Goal: Task Accomplishment & Management: Manage account settings

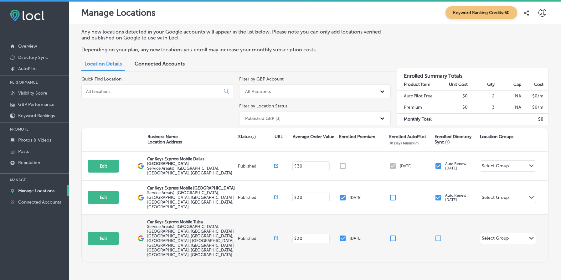
scroll to position [2, 0]
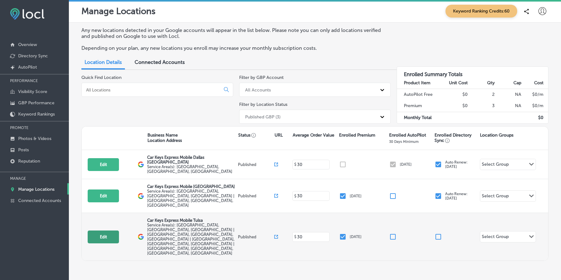
click at [98, 230] on button "Edit" at bounding box center [103, 236] width 31 height 13
select select "US"
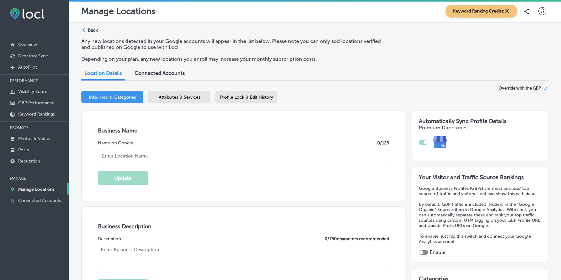
type input "Car Keys Express Mobile Tulsa"
type input "US"
type input "https://store.carkeysexpress.com/"
type textarea "REPLACEMENT KEYS AND REMOTES FOR LESS We’re your “one-stop-shop” for replacemen…"
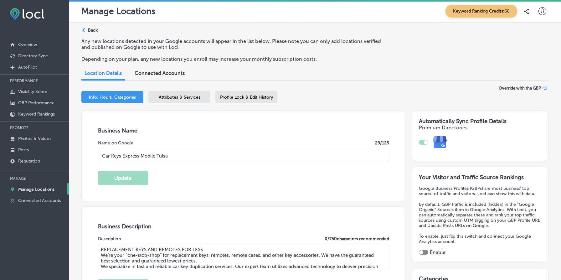
type input "+1 877 445 3953"
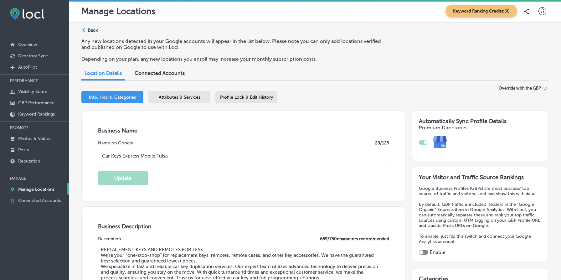
click at [93, 35] on div "Path Created with Sketch. Back" at bounding box center [89, 32] width 16 height 11
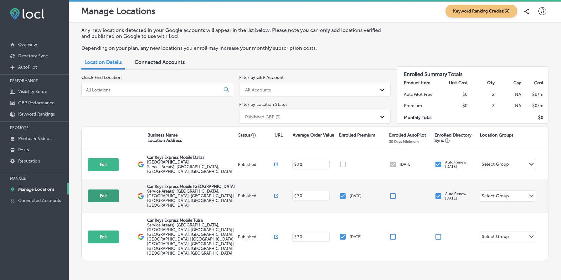
click at [108, 189] on button "Edit" at bounding box center [103, 195] width 31 height 13
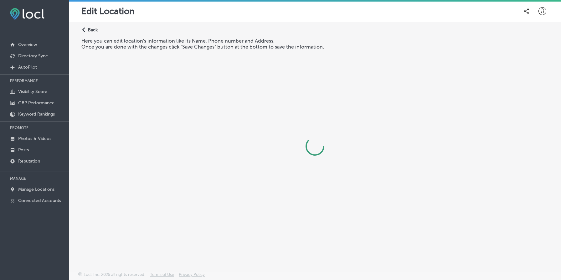
select select "CA"
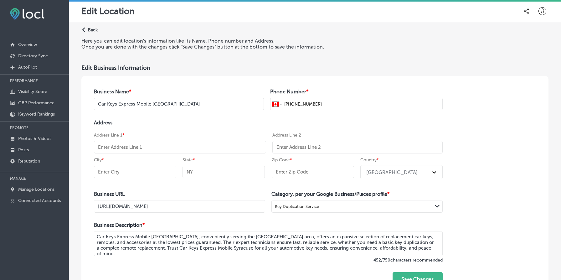
click at [88, 30] on p "Back" at bounding box center [93, 29] width 10 height 5
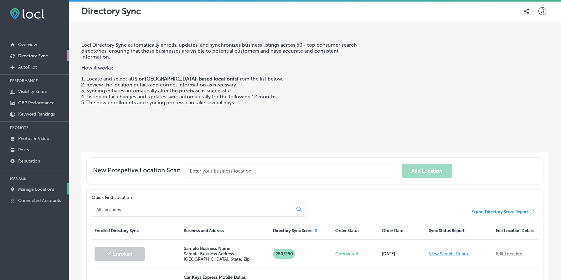
click at [41, 187] on p "Manage Locations" at bounding box center [36, 189] width 36 height 5
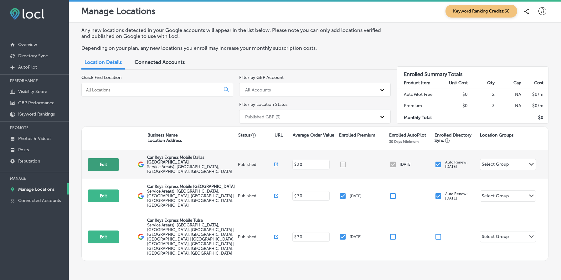
click at [106, 161] on button "Edit" at bounding box center [103, 164] width 31 height 13
select select "US"
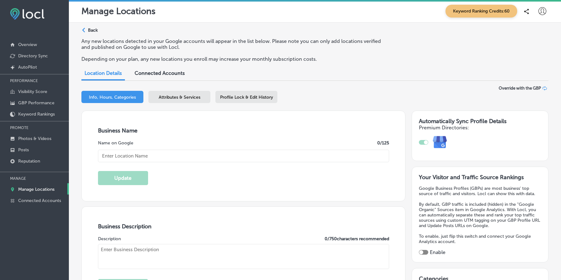
checkbox input "true"
type input "Car Keys Express Mobile Dallas Fort Worth"
type textarea "Car Keys Express Mobile delivers top-notch key duplication and remote replaceme…"
type input "12101 Sycamore Station Place"
type input "Suite 101"
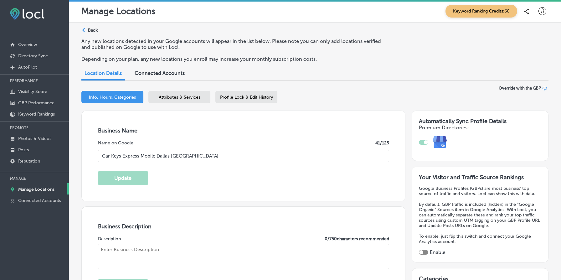
type input "Louisville"
type input "40299"
type input "US"
type input "https://store.carkeysexpress.com/"
type textarea "Car Keys Express Mobile delivers top-notch key duplication and remote replaceme…"
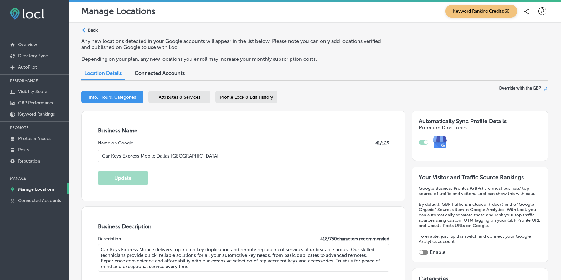
type input "+1 855 869 5397"
click at [36, 136] on p "Photos & Videos" at bounding box center [34, 138] width 33 height 5
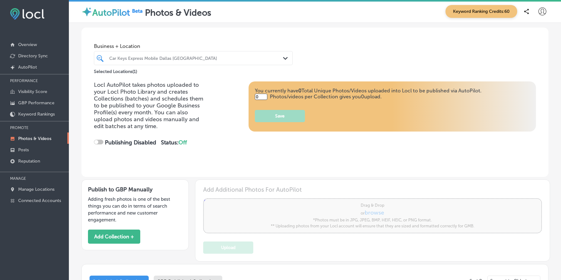
type input "5"
checkbox input "true"
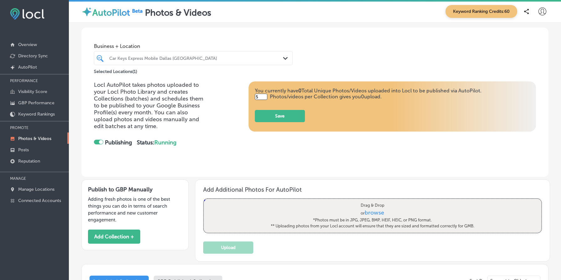
click at [192, 61] on div at bounding box center [185, 58] width 152 height 8
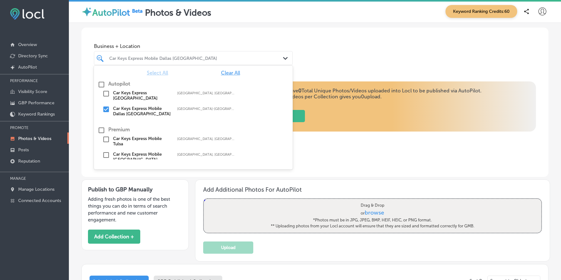
click at [106, 92] on input "checkbox" at bounding box center [106, 94] width 8 height 8
click at [126, 110] on label "Car Keys Express Mobile Dallas Fort Worth" at bounding box center [142, 111] width 58 height 11
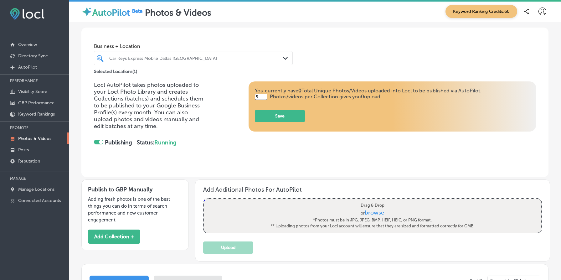
click at [336, 65] on div "Business + Location Car Keys Express Mobile Dallas Fort Worth Path Created with…" at bounding box center [314, 52] width 467 height 48
click at [32, 189] on p "Manage Locations" at bounding box center [36, 189] width 36 height 5
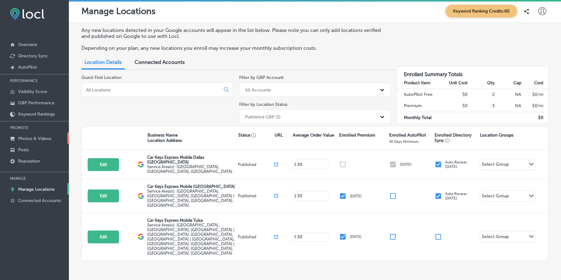
click at [40, 139] on p "Photos & Videos" at bounding box center [34, 138] width 33 height 5
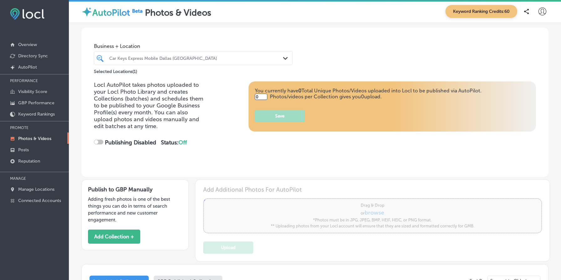
type input "5"
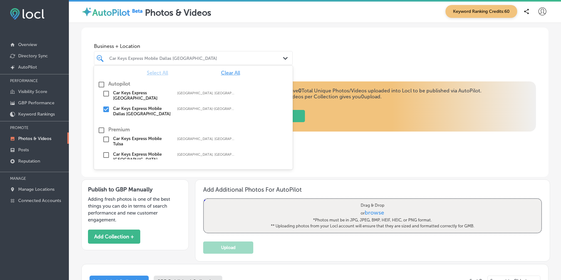
click at [192, 59] on div "Car Keys Express Mobile Dallas [GEOGRAPHIC_DATA]" at bounding box center [196, 57] width 174 height 5
click at [337, 56] on div "Business + Location option focused, 1 of 3. 6 results available. Use Up and Dow…" at bounding box center [314, 52] width 467 height 48
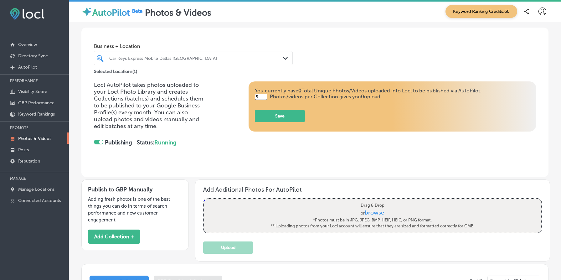
click at [115, 59] on div "Car Keys Express Mobile Dallas [GEOGRAPHIC_DATA]" at bounding box center [196, 57] width 174 height 5
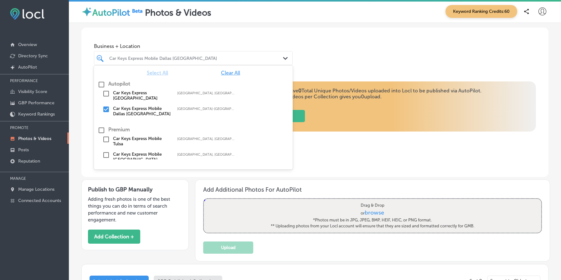
click at [140, 140] on label "Car Keys Express Mobile Tulsa" at bounding box center [142, 141] width 58 height 11
click at [136, 156] on label "Car Keys Express Mobile [GEOGRAPHIC_DATA]" at bounding box center [142, 156] width 58 height 11
click at [138, 140] on label "Car Keys Express Mobile Tulsa" at bounding box center [142, 141] width 58 height 11
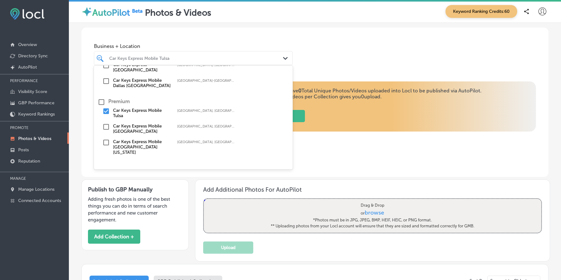
click at [371, 164] on div "Locl AutoPilot takes photos uploaded to your Locl Photo Library and creates Col…" at bounding box center [314, 128] width 467 height 95
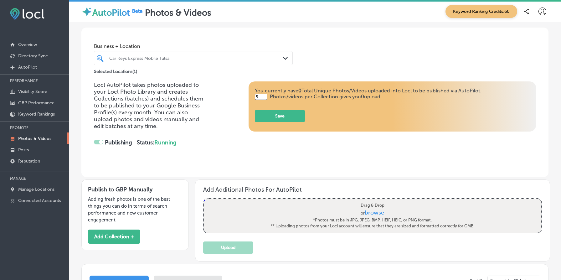
checkbox input "false"
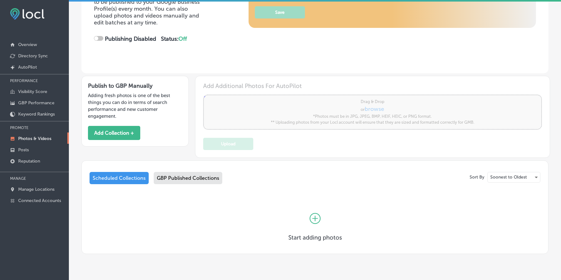
scroll to position [120, 0]
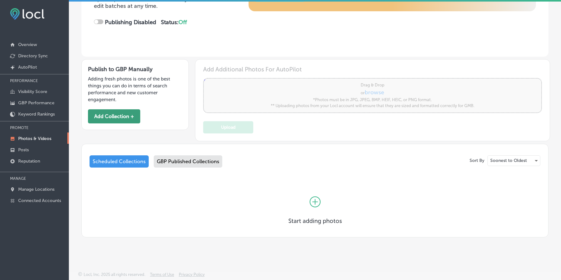
click at [127, 119] on button "Add Collection +" at bounding box center [114, 116] width 52 height 14
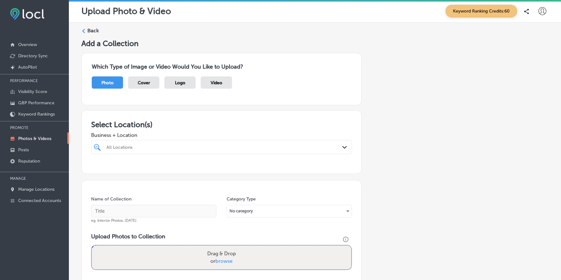
click at [93, 34] on label "Back" at bounding box center [93, 30] width 12 height 7
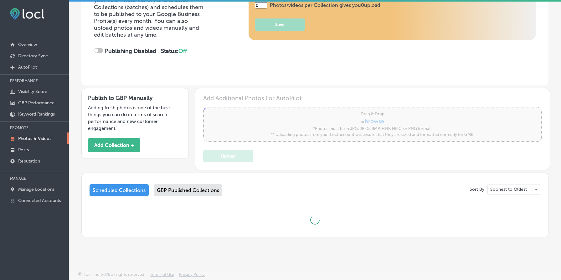
type input "5"
checkbox input "true"
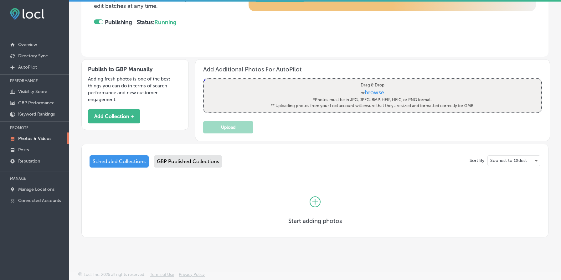
click at [195, 158] on div "GBP Published Collections" at bounding box center [188, 161] width 69 height 12
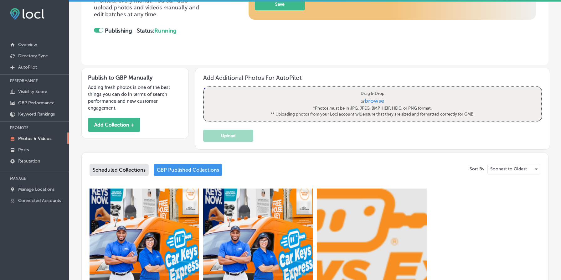
scroll to position [110, 0]
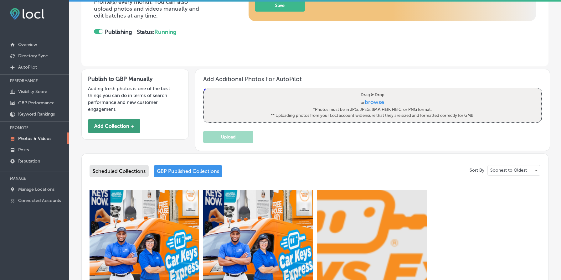
click at [125, 128] on button "Add Collection +" at bounding box center [114, 126] width 52 height 14
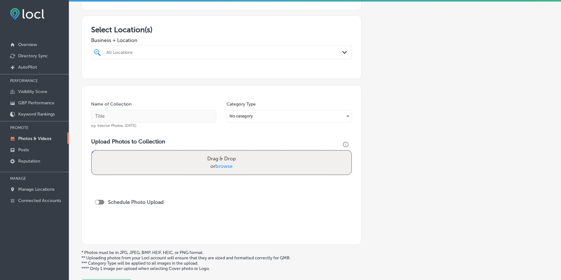
scroll to position [115, 0]
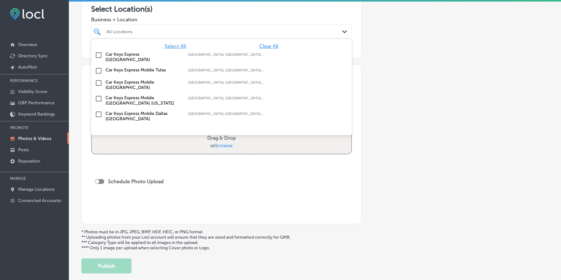
click at [184, 30] on div "All Locations" at bounding box center [224, 31] width 236 height 5
click at [177, 46] on span "Select All" at bounding box center [175, 46] width 21 height 6
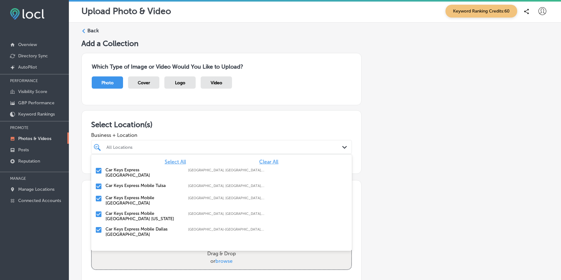
click at [90, 28] on label "Back" at bounding box center [93, 30] width 12 height 7
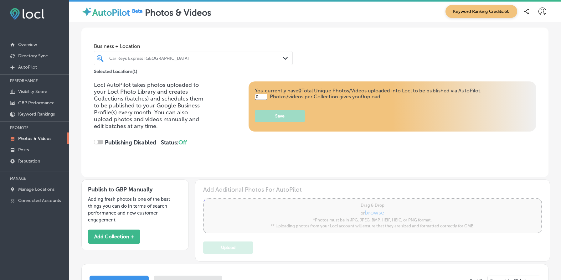
type input "5"
checkbox input "true"
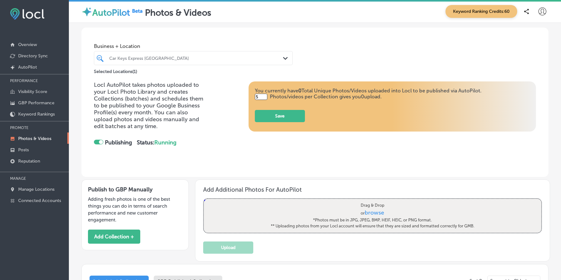
click at [180, 57] on div "Car Keys Express [GEOGRAPHIC_DATA]" at bounding box center [196, 57] width 174 height 5
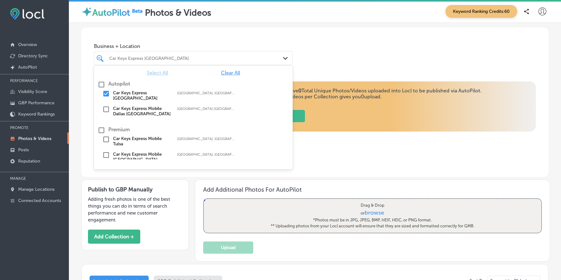
click at [87, 150] on div "Locl AutoPilot takes photos uploaded to your Locl Photo Library and creates Col…" at bounding box center [314, 128] width 467 height 95
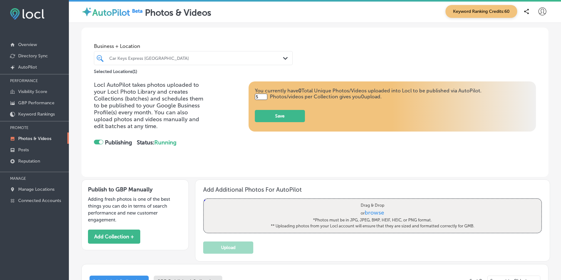
click at [124, 58] on div "Car Keys Express [GEOGRAPHIC_DATA]" at bounding box center [196, 57] width 174 height 5
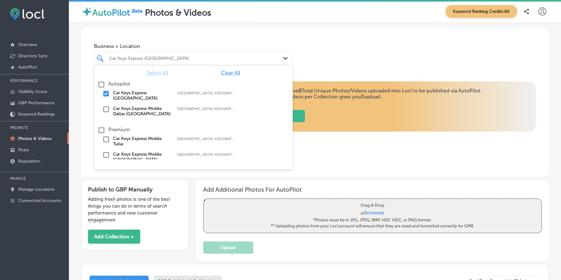
click at [75, 106] on div "Business + Location option focused, 1 of 3. 6 results available. Use Up and Dow…" at bounding box center [315, 192] width 492 height 339
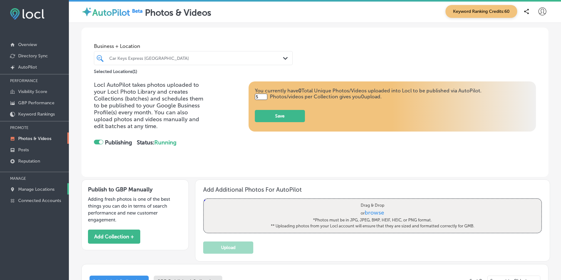
click at [47, 189] on p "Manage Locations" at bounding box center [36, 189] width 36 height 5
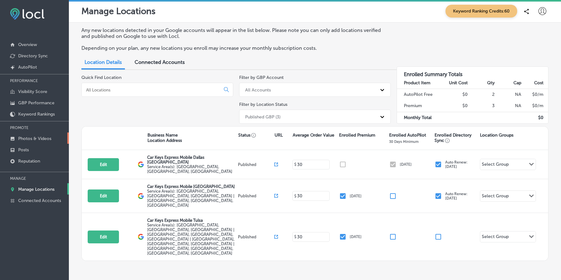
click at [44, 138] on p "Photos & Videos" at bounding box center [34, 138] width 33 height 5
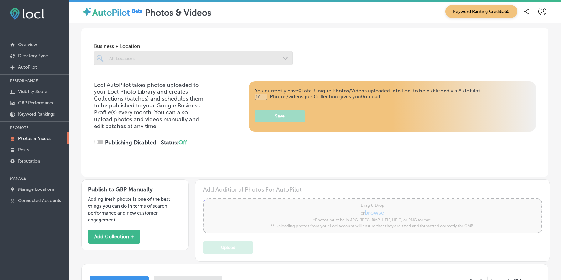
type input "0"
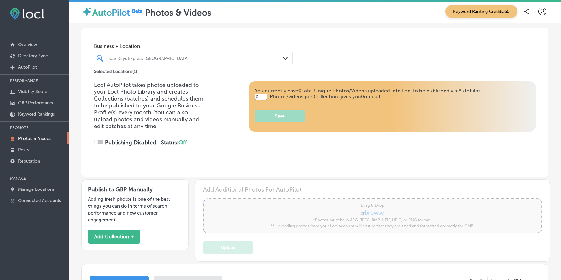
checkbox input "true"
type input "5"
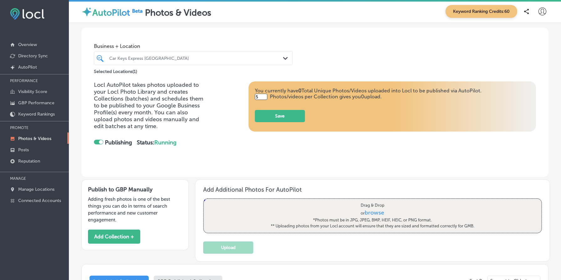
click at [163, 58] on div "Car Keys Express [GEOGRAPHIC_DATA]" at bounding box center [196, 57] width 174 height 5
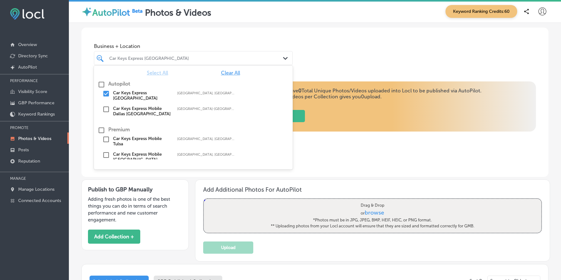
click at [130, 202] on p "Adding fresh photos is one of the best things you can do in terms of search per…" at bounding box center [135, 210] width 94 height 28
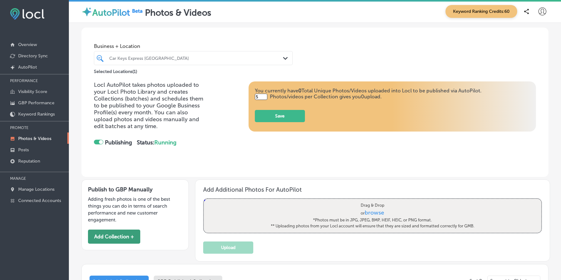
click at [119, 231] on button "Add Collection +" at bounding box center [114, 236] width 52 height 14
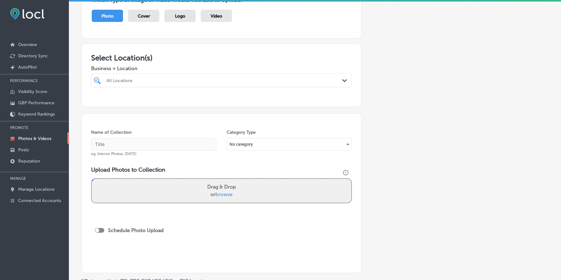
scroll to position [70, 0]
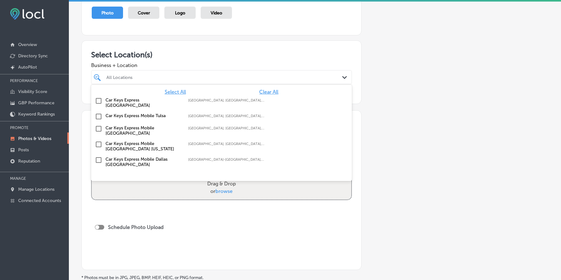
click at [196, 77] on div "All Locations" at bounding box center [224, 76] width 236 height 5
click at [175, 92] on span "Select All" at bounding box center [175, 92] width 21 height 6
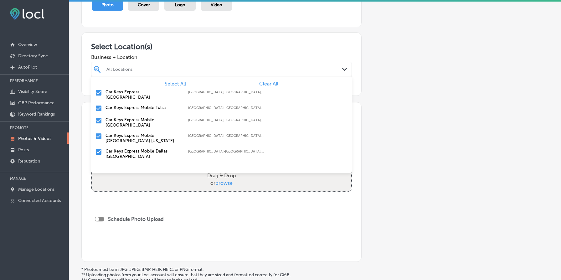
click at [99, 148] on input "checkbox" at bounding box center [99, 152] width 8 height 8
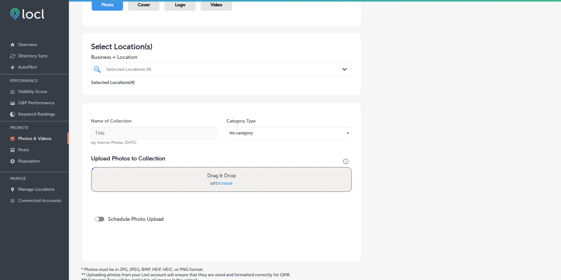
click at [409, 159] on div "Add a Collection Which Type of Image or Video Would You Like to Upload? Photo C…" at bounding box center [314, 136] width 467 height 350
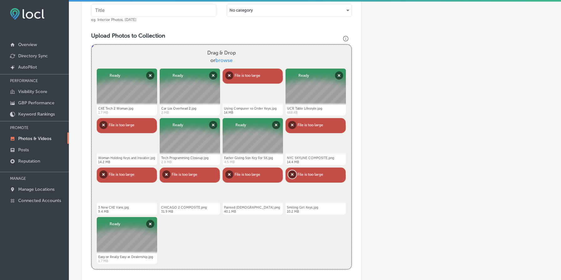
scroll to position [198, 0]
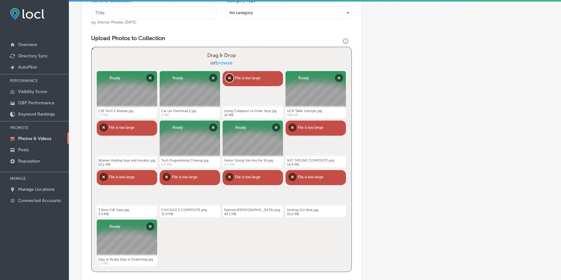
click at [230, 76] on button "Remove" at bounding box center [229, 78] width 8 height 8
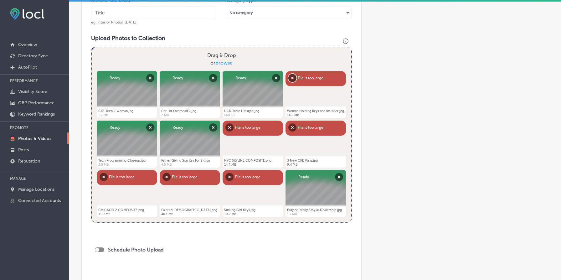
click at [292, 78] on button "Remove" at bounding box center [292, 78] width 8 height 8
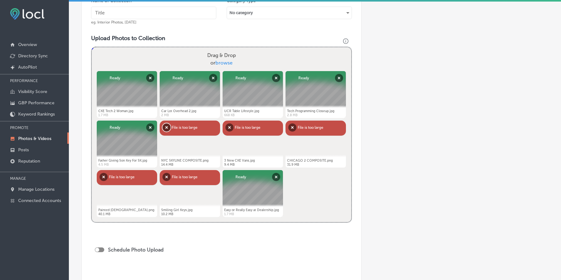
click at [165, 126] on button "Remove" at bounding box center [166, 127] width 8 height 8
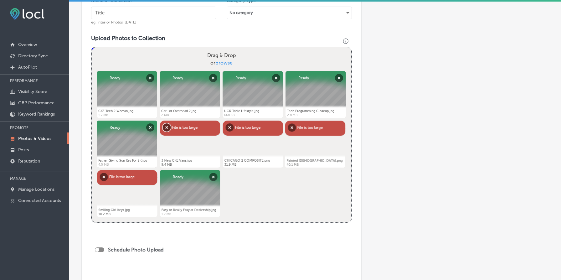
click at [165, 126] on button "Remove" at bounding box center [167, 127] width 8 height 8
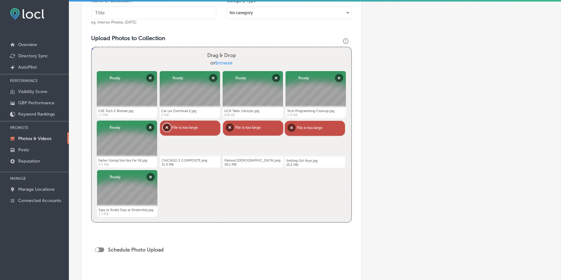
click at [167, 127] on button "Remove" at bounding box center [167, 127] width 8 height 8
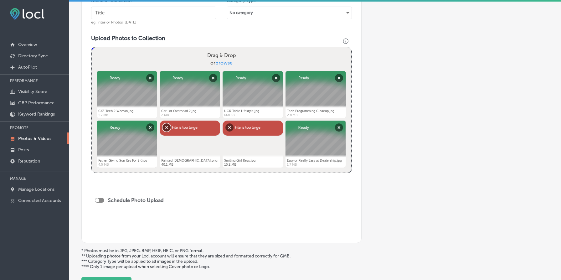
click at [170, 126] on button "Remove" at bounding box center [166, 127] width 8 height 8
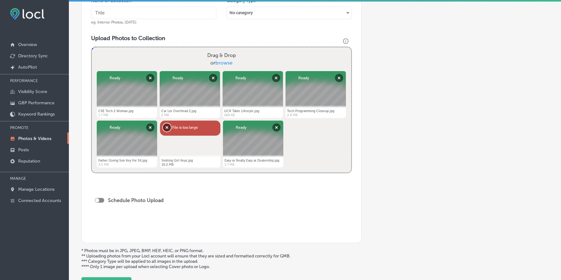
click at [170, 126] on button "Remove" at bounding box center [167, 127] width 8 height 8
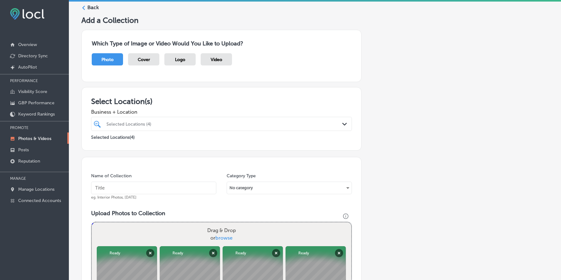
scroll to position [65, 0]
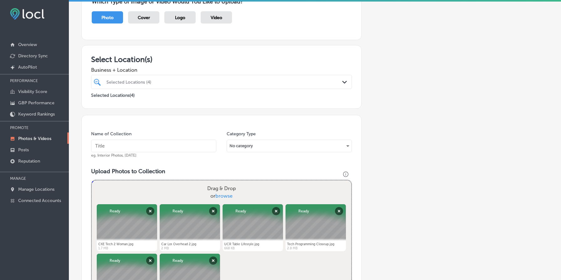
click at [150, 147] on input "text" at bounding box center [153, 146] width 125 height 13
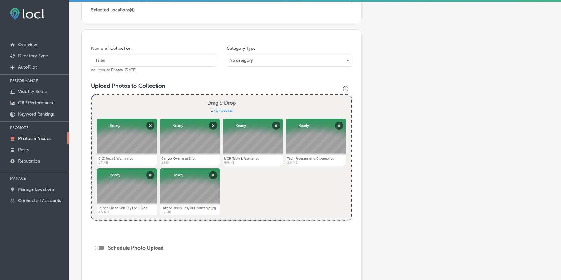
scroll to position [152, 0]
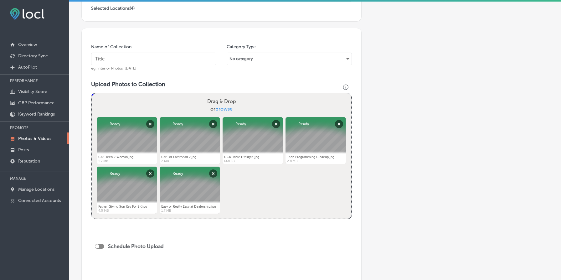
type input "P"
type input "Carkeys"
click at [296, 54] on div "No category" at bounding box center [289, 59] width 125 height 10
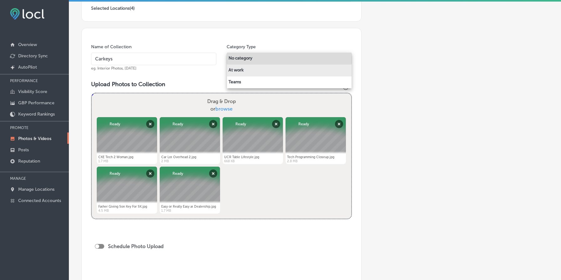
click at [293, 68] on li "At work" at bounding box center [289, 70] width 125 height 12
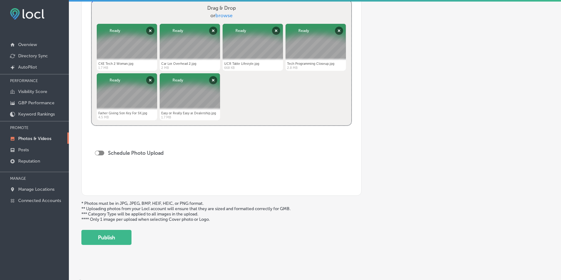
scroll to position [252, 0]
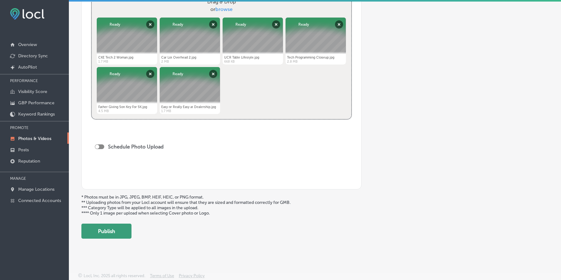
click at [120, 227] on button "Publish" at bounding box center [106, 230] width 50 height 15
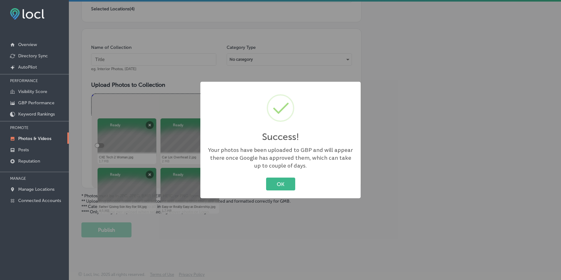
scroll to position [150, 0]
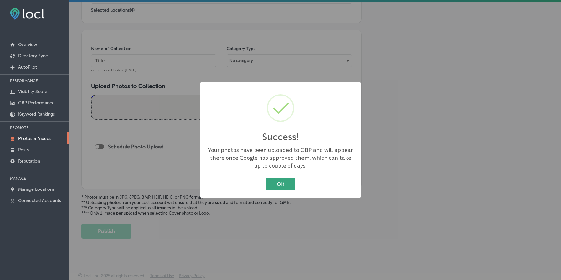
click at [278, 186] on button "OK" at bounding box center [280, 183] width 29 height 13
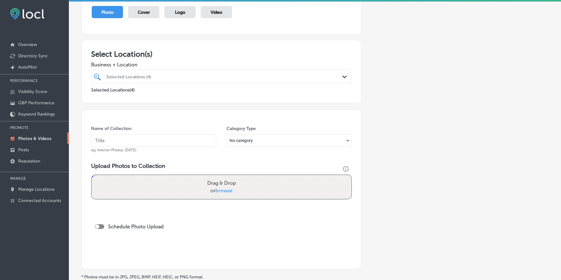
scroll to position [0, 0]
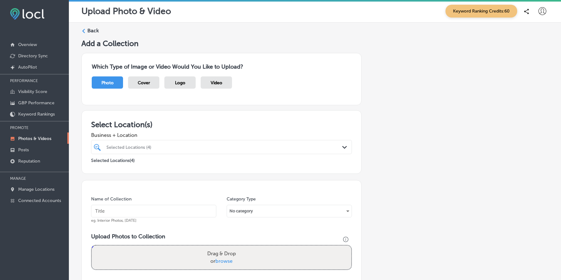
click at [94, 32] on label "Back" at bounding box center [93, 30] width 12 height 7
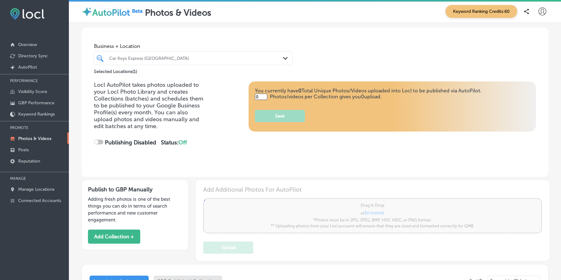
type input "5"
checkbox input "true"
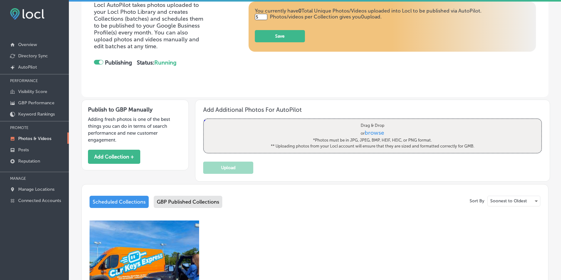
scroll to position [234, 0]
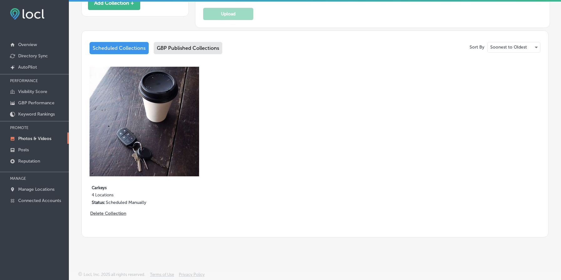
click at [197, 46] on div "GBP Published Collections" at bounding box center [188, 48] width 69 height 12
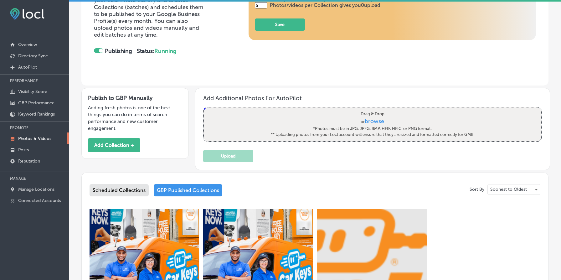
scroll to position [234, 0]
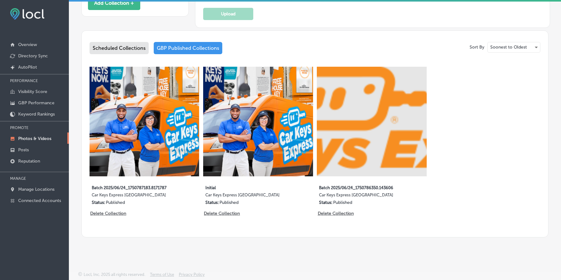
click at [111, 51] on div "Scheduled Collections" at bounding box center [119, 48] width 59 height 12
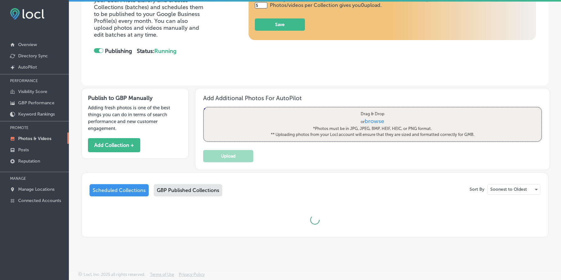
scroll to position [234, 0]
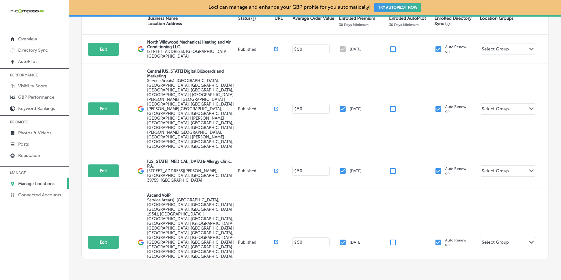
scroll to position [136, 0]
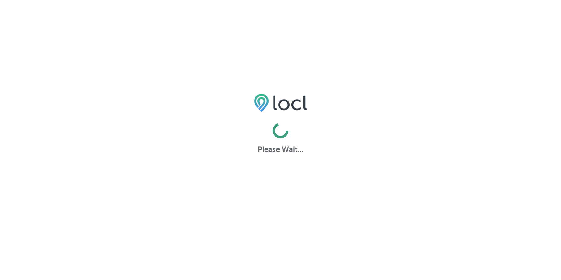
scroll to position [2, 0]
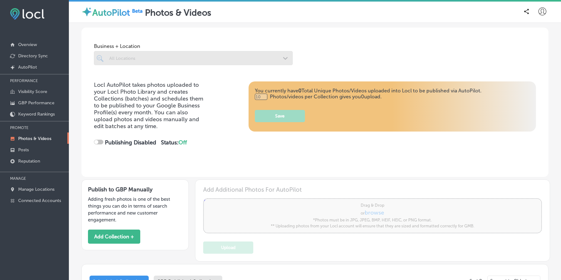
type input "0"
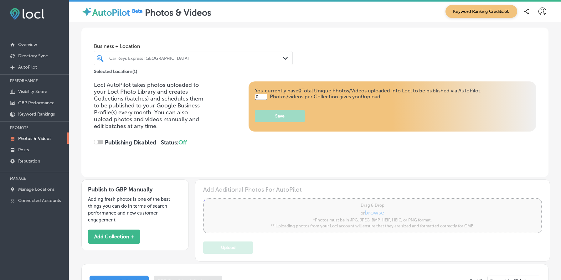
checkbox input "true"
type input "5"
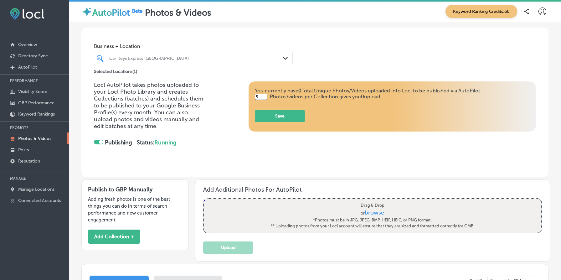
click at [173, 60] on div "Car Keys Express [GEOGRAPHIC_DATA]" at bounding box center [196, 57] width 174 height 5
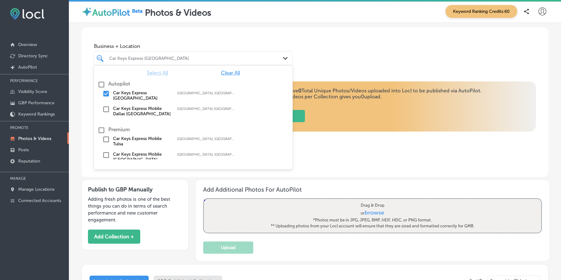
click at [147, 137] on label "Car Keys Express Mobile Tulsa" at bounding box center [142, 141] width 58 height 11
click at [311, 147] on div "Locl AutoPilot takes photos uploaded to your Locl Photo Library and creates Col…" at bounding box center [315, 119] width 442 height 77
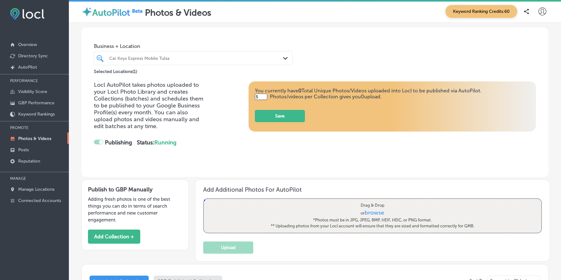
checkbox input "false"
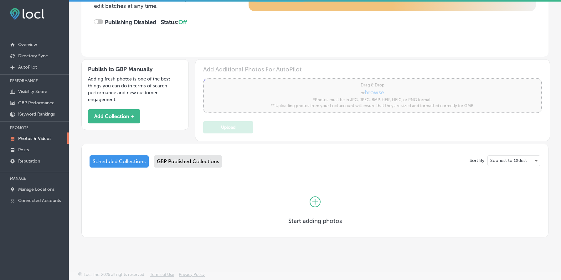
click at [198, 163] on div "GBP Published Collections" at bounding box center [188, 161] width 69 height 12
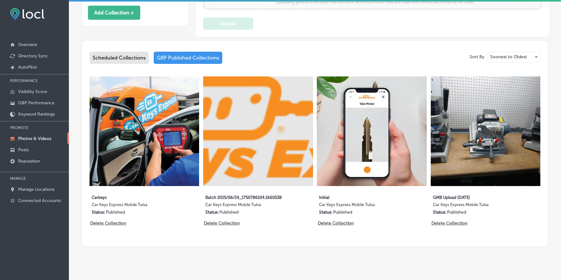
scroll to position [234, 0]
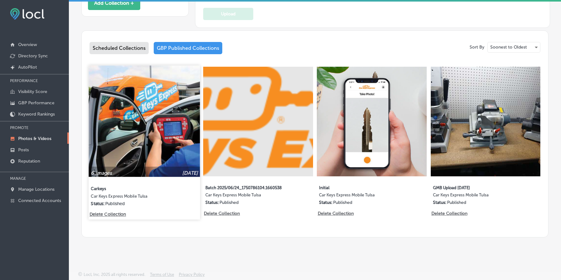
click at [148, 129] on img at bounding box center [144, 120] width 111 height 111
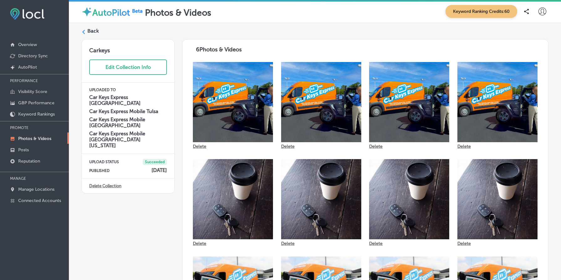
click at [126, 131] on h4 "Car Keys Express Mobile [GEOGRAPHIC_DATA] [US_STATE]" at bounding box center [128, 140] width 78 height 18
click at [121, 94] on h4 "Car Keys Express [GEOGRAPHIC_DATA]" at bounding box center [128, 100] width 78 height 12
click at [94, 29] on label "Back" at bounding box center [93, 31] width 12 height 7
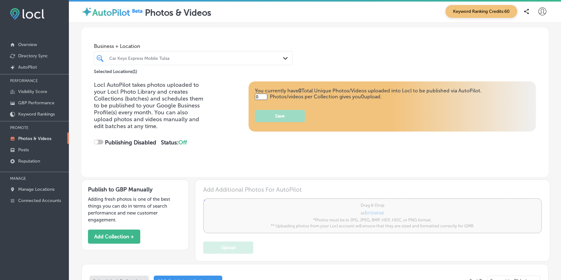
type input "5"
click at [170, 56] on div "Car Keys Express Mobile Tulsa" at bounding box center [196, 57] width 174 height 5
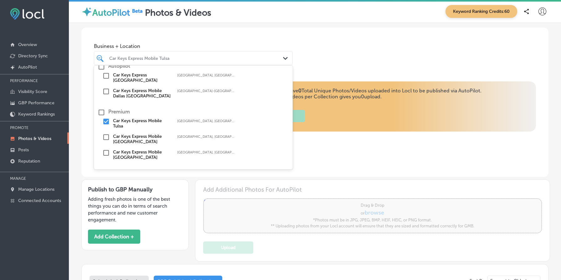
scroll to position [28, 0]
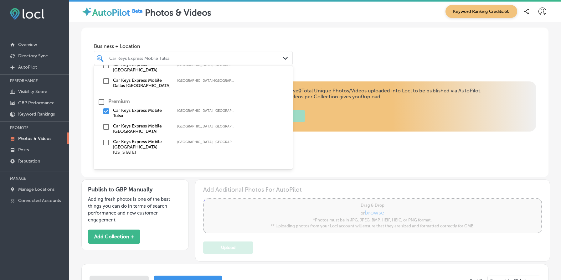
click at [330, 163] on div "Locl AutoPilot takes photos uploaded to your Locl Photo Library and creates Col…" at bounding box center [314, 128] width 467 height 95
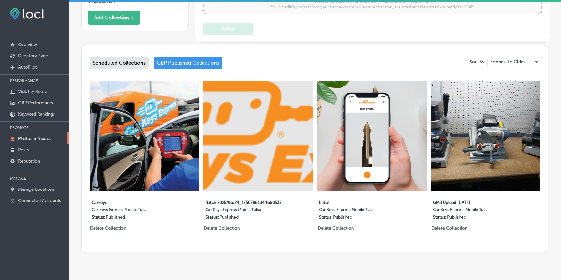
scroll to position [234, 0]
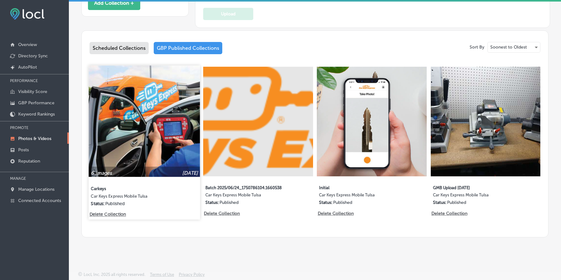
click at [146, 145] on img at bounding box center [144, 120] width 111 height 111
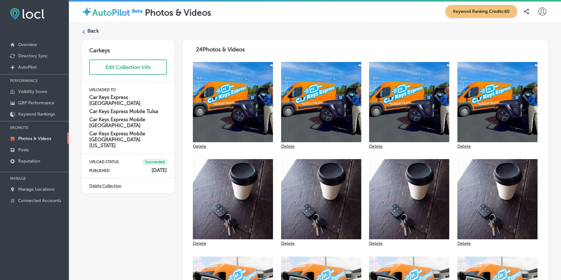
click at [95, 32] on label "Back" at bounding box center [93, 31] width 12 height 7
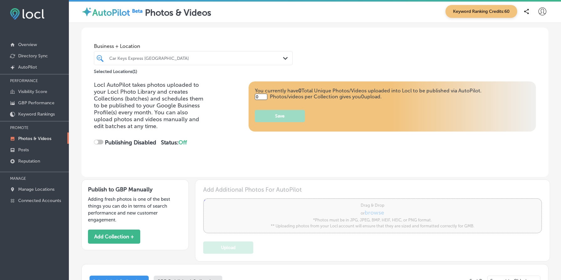
type input "5"
checkbox input "true"
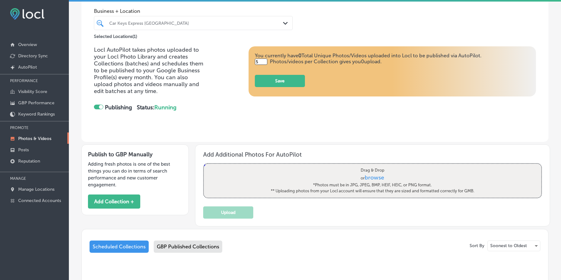
scroll to position [120, 0]
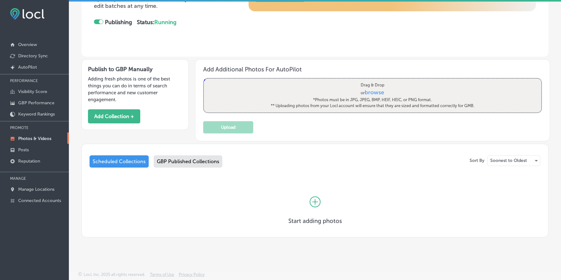
click at [187, 160] on div "GBP Published Collections" at bounding box center [188, 161] width 69 height 12
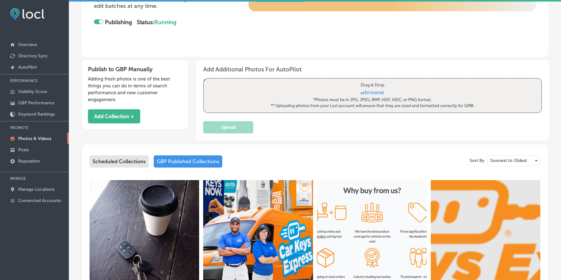
scroll to position [234, 0]
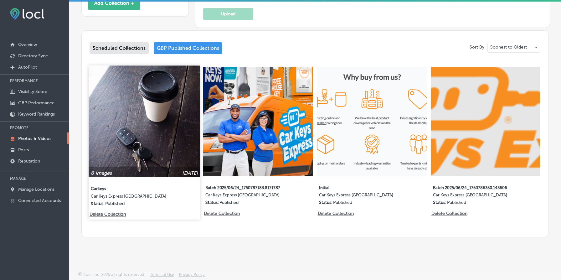
click at [157, 133] on img at bounding box center [144, 120] width 111 height 111
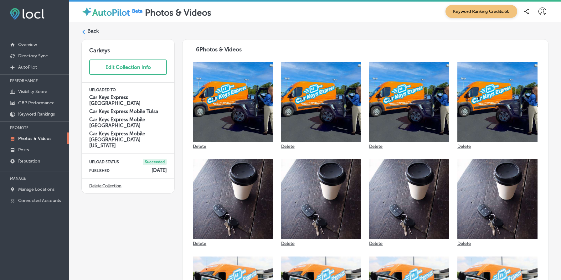
click at [90, 30] on label "Back" at bounding box center [93, 31] width 12 height 7
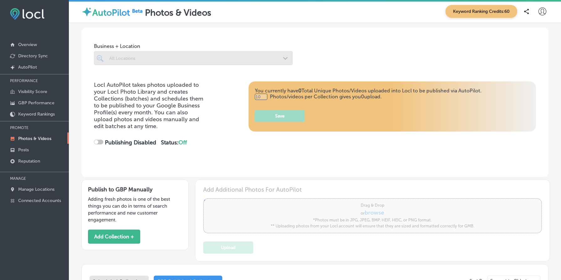
type input "5"
checkbox input "true"
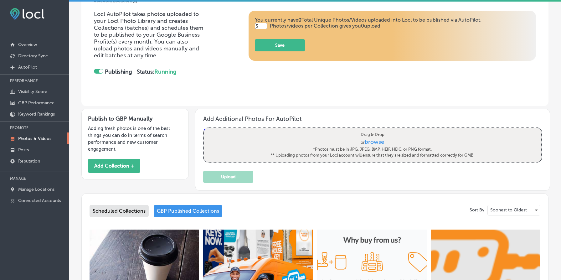
scroll to position [54, 0]
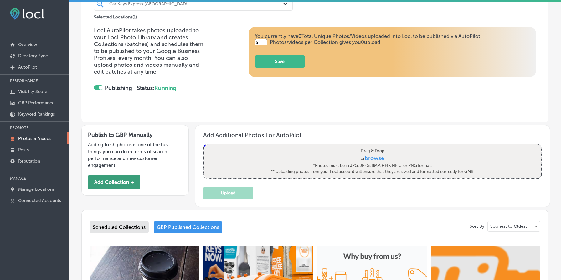
click at [115, 181] on button "Add Collection +" at bounding box center [114, 182] width 52 height 14
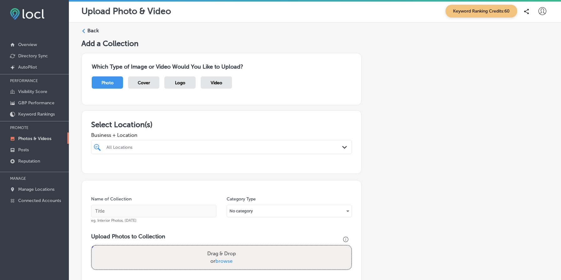
click at [157, 146] on div "All Locations" at bounding box center [224, 146] width 236 height 5
click at [170, 129] on div "Business + Location All Locations Path Created with Sketch." at bounding box center [221, 141] width 261 height 25
click at [43, 188] on p "Manage Locations" at bounding box center [36, 189] width 36 height 5
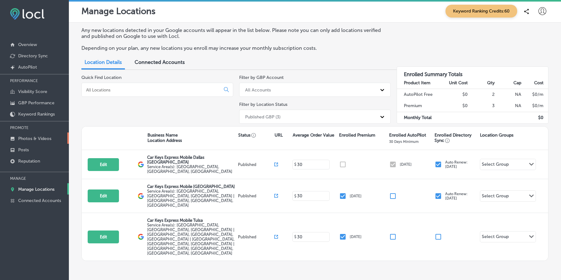
click at [38, 141] on link "Photos & Videos" at bounding box center [34, 137] width 69 height 11
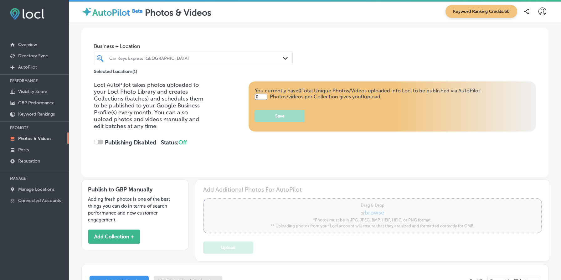
type input "5"
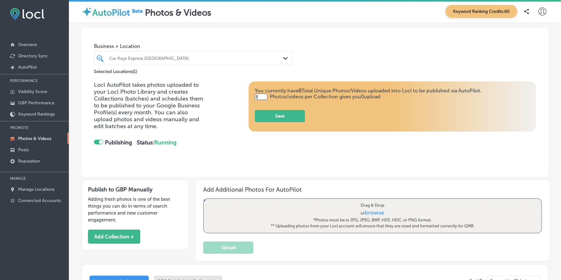
click at [161, 65] on div "Car Keys Express New Orleans Path Created with Sketch." at bounding box center [193, 58] width 199 height 14
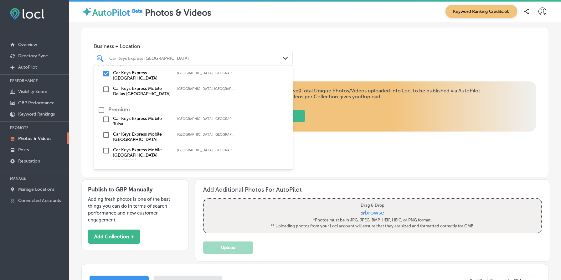
scroll to position [28, 0]
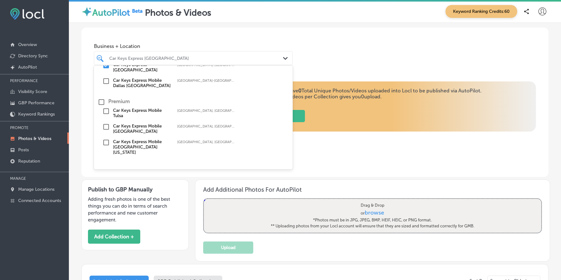
click at [152, 140] on label "Car Keys Express Mobile Greenwood Park Mall Indiana" at bounding box center [142, 147] width 58 height 16
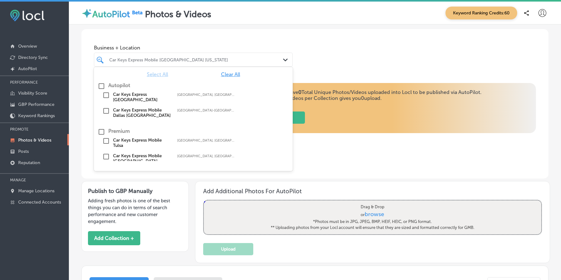
scroll to position [8, 0]
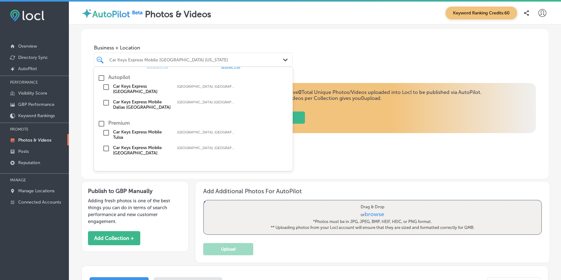
click at [141, 132] on label "Car Keys Express Mobile Tulsa" at bounding box center [142, 134] width 58 height 11
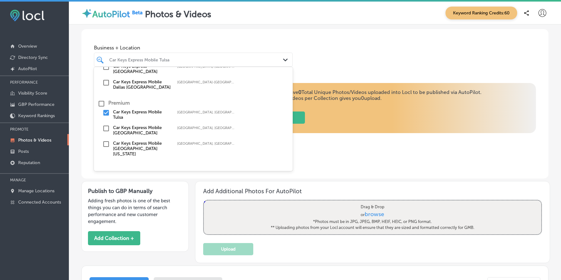
scroll to position [0, 0]
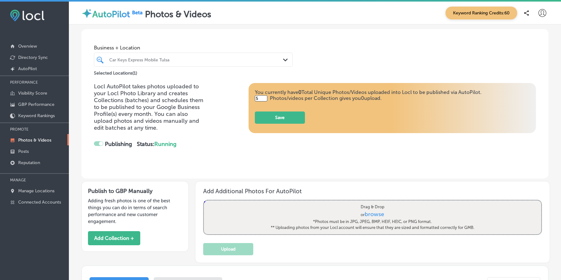
click at [135, 210] on p "Adding fresh photos is one of the best things you can do in terms of search per…" at bounding box center [135, 211] width 94 height 28
checkbox input "false"
click at [125, 239] on button "Add Collection +" at bounding box center [114, 238] width 52 height 14
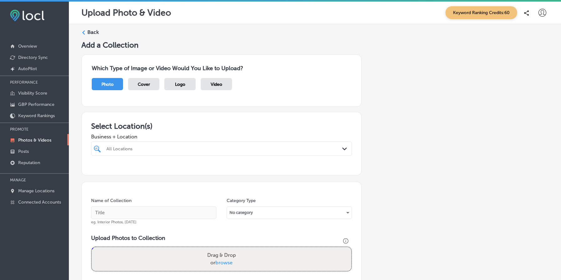
click at [166, 150] on div "All Locations" at bounding box center [224, 148] width 236 height 5
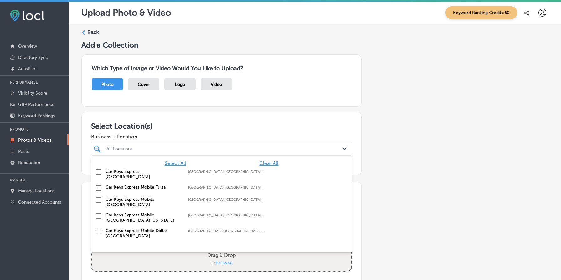
click at [98, 185] on input "checkbox" at bounding box center [99, 188] width 8 height 8
click at [383, 195] on div "Add a Collection Which Type of Image or Video Would You Like to Upload? Photo C…" at bounding box center [314, 215] width 467 height 350
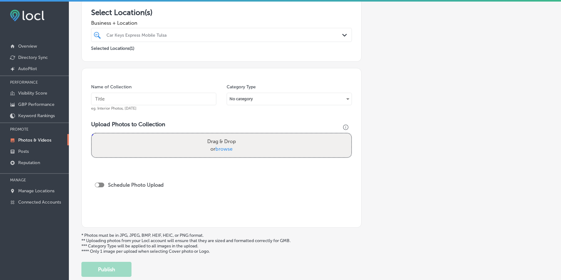
scroll to position [150, 0]
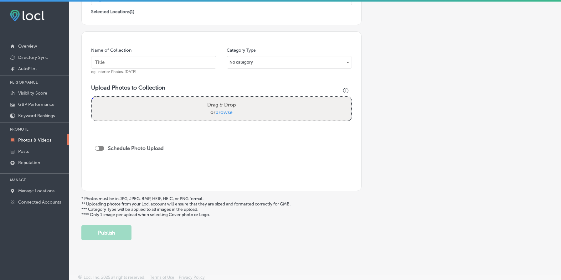
click at [228, 112] on span "browse" at bounding box center [223, 112] width 17 height 6
click at [228, 99] on input "Drag & Drop or browse" at bounding box center [221, 98] width 259 height 2
type input "C:\fakepath\Using Computer to Order Keys- Large.jpeg"
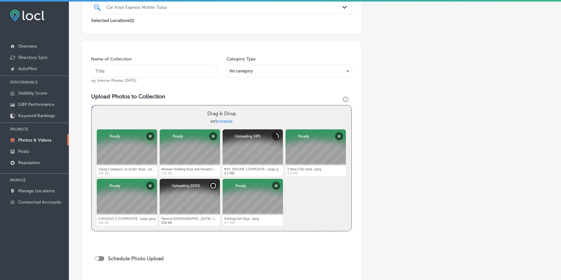
scroll to position [148, 0]
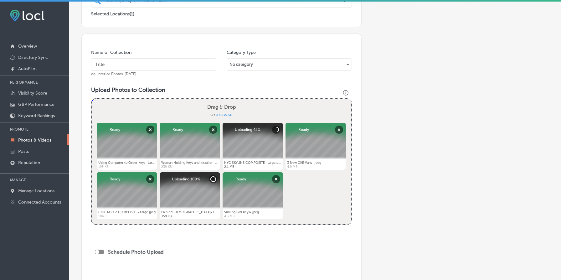
click at [167, 67] on input "text" at bounding box center [153, 64] width 125 height 13
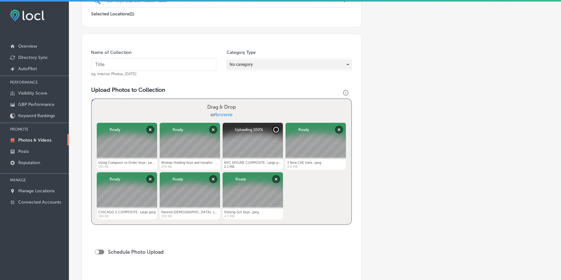
click at [292, 67] on div "No category" at bounding box center [289, 64] width 125 height 10
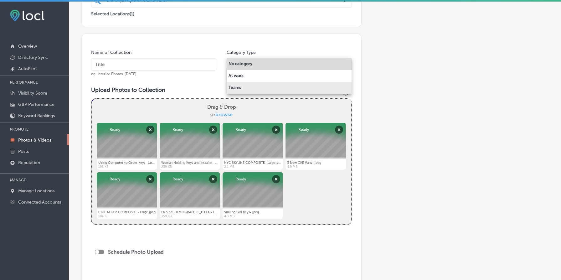
click at [290, 88] on li "Teams" at bounding box center [289, 88] width 125 height 12
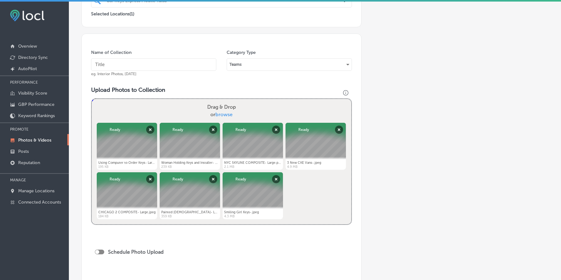
click at [150, 63] on input "text" at bounding box center [153, 64] width 125 height 13
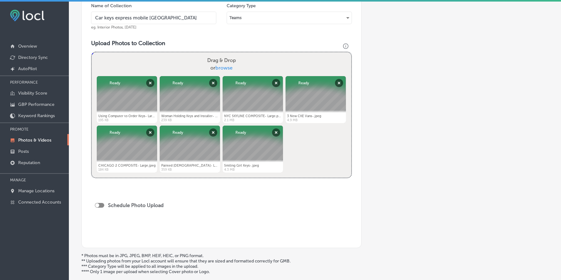
scroll to position [252, 0]
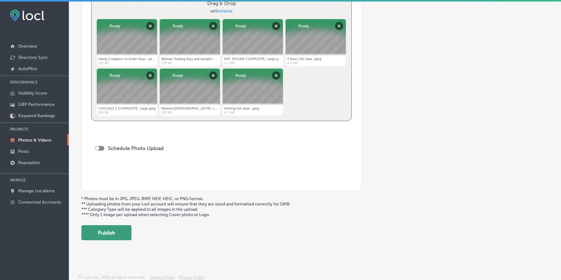
type input "Car keys express mobile tulsa"
click at [117, 231] on button "Publish" at bounding box center [106, 232] width 50 height 15
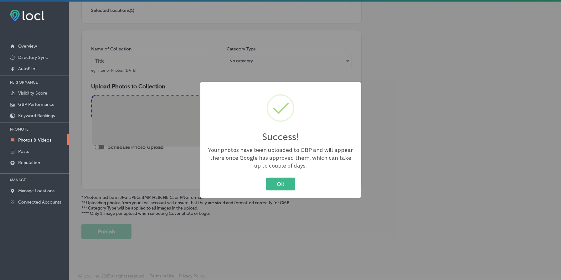
scroll to position [150, 0]
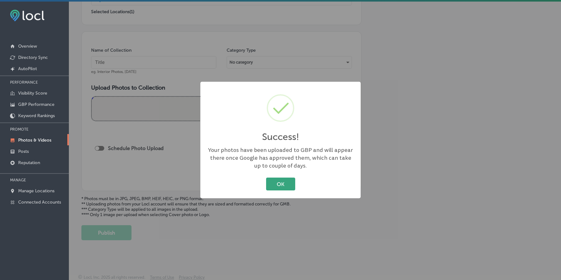
click at [268, 185] on button "OK" at bounding box center [280, 183] width 29 height 13
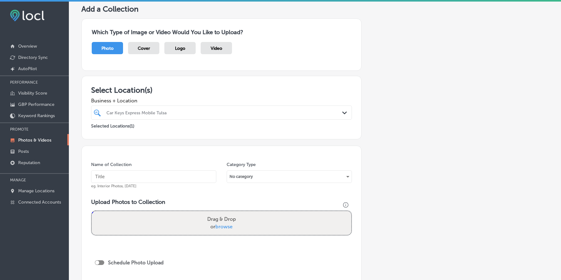
scroll to position [35, 0]
click at [161, 115] on div at bounding box center [210, 113] width 208 height 8
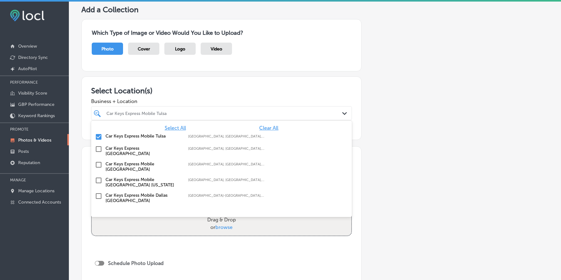
click at [138, 137] on label "Car Keys Express Mobile Tulsa" at bounding box center [143, 135] width 76 height 5
click at [35, 190] on p "Manage Locations" at bounding box center [36, 190] width 36 height 5
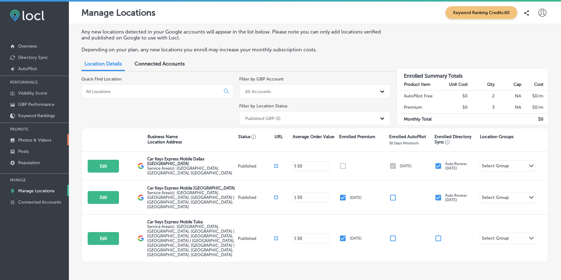
click at [48, 137] on p "Photos & Videos" at bounding box center [34, 139] width 33 height 5
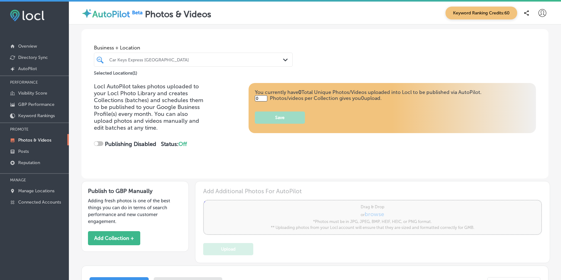
type input "5"
checkbox input "true"
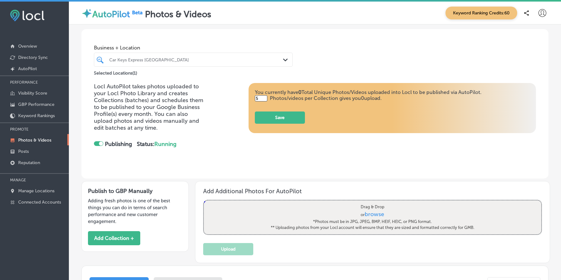
click at [175, 58] on div "Car Keys Express [GEOGRAPHIC_DATA]" at bounding box center [196, 59] width 174 height 5
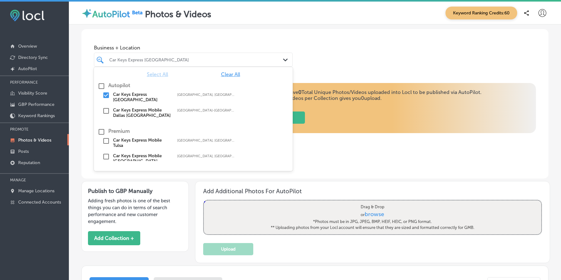
click at [168, 34] on div "Business + Location option focused, 0 of 3. 6 results available. Use Up and Dow…" at bounding box center [314, 53] width 467 height 48
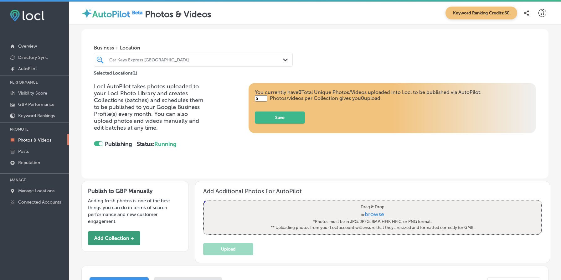
click at [121, 241] on button "Add Collection +" at bounding box center [114, 238] width 52 height 14
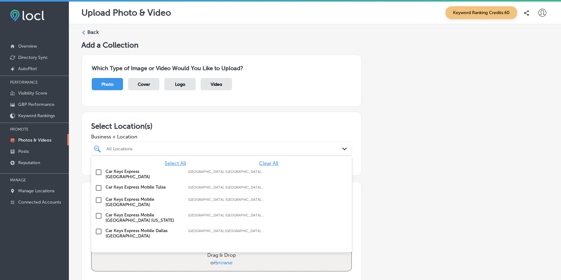
click at [173, 152] on div at bounding box center [210, 148] width 208 height 8
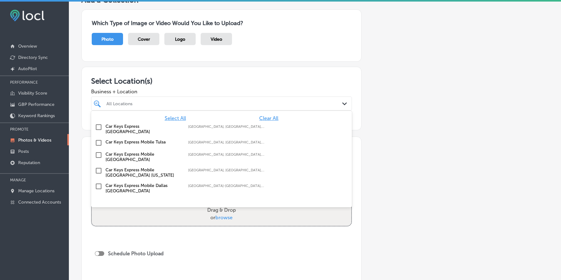
scroll to position [72, 0]
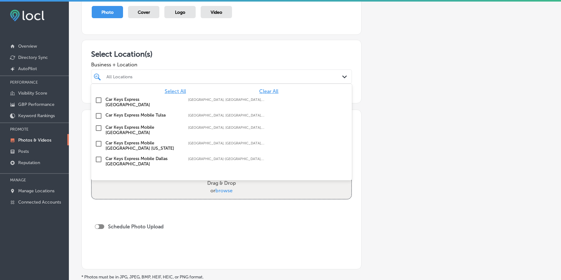
click at [148, 125] on label "Car Keys Express Mobile [GEOGRAPHIC_DATA]" at bounding box center [143, 130] width 76 height 11
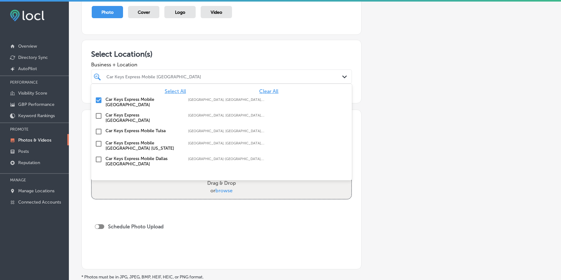
click at [378, 146] on div "Add a Collection Which Type of Image or Video Would You Like to Upload? Photo C…" at bounding box center [314, 143] width 467 height 350
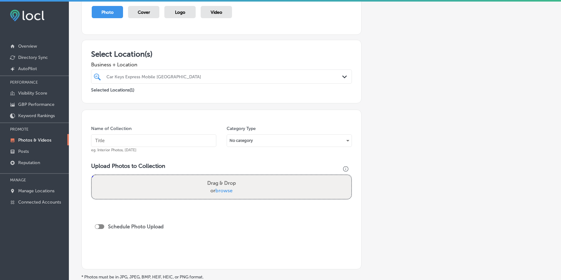
click at [134, 142] on input "text" at bounding box center [153, 140] width 125 height 13
type input "Car keys Express Mobile [GEOGRAPHIC_DATA]"
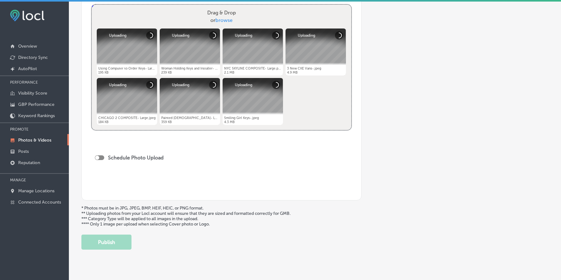
scroll to position [252, 0]
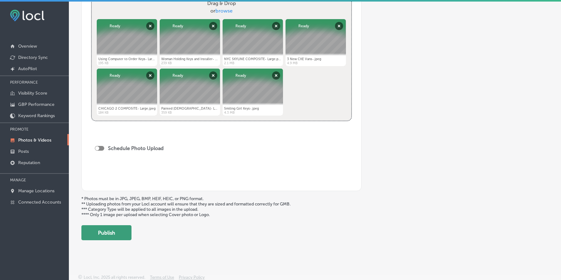
click at [105, 232] on button "Publish" at bounding box center [106, 232] width 50 height 15
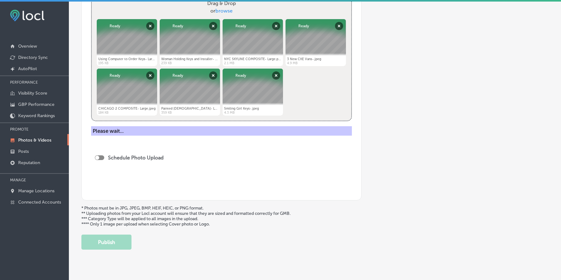
scroll to position [150, 0]
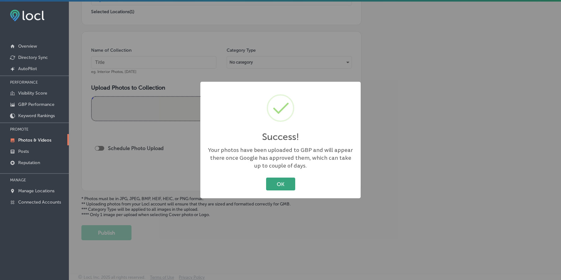
click at [289, 182] on button "OK" at bounding box center [280, 183] width 29 height 13
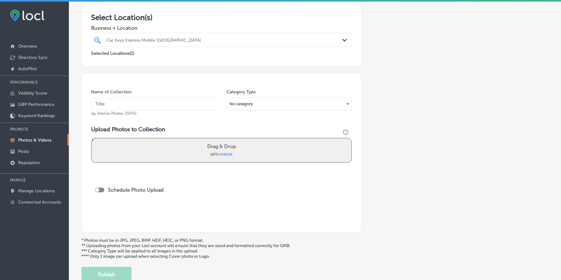
scroll to position [0, 0]
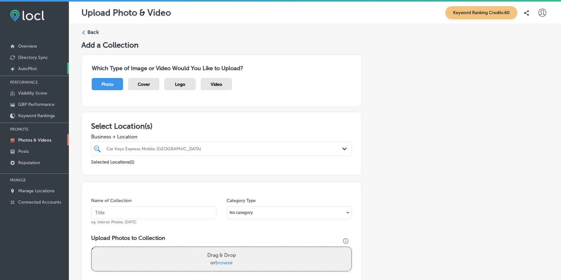
click at [42, 71] on link "Created by potrace 1.10, written by Peter Selinger 2001-2011 AutoPilot" at bounding box center [34, 68] width 69 height 11
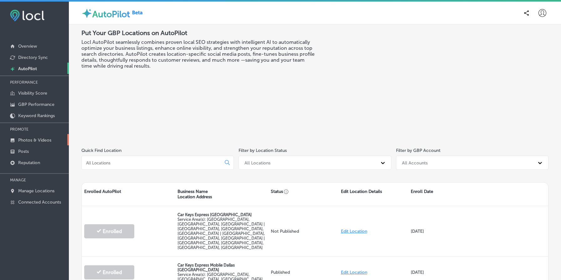
click at [44, 144] on link "Photos & Videos" at bounding box center [34, 139] width 69 height 11
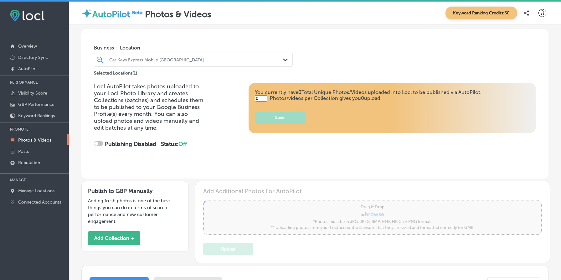
click at [170, 66] on div "Car Keys Express Mobile Calgary Path Created with Sketch." at bounding box center [193, 60] width 199 height 14
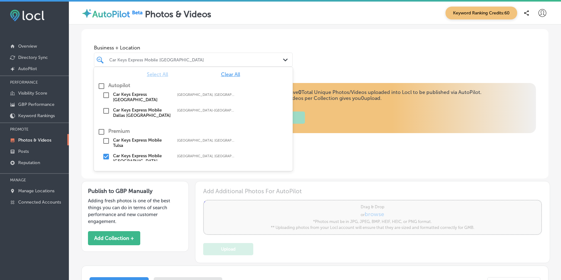
type input "5"
click at [145, 112] on label "Car Keys Express Mobile Dallas [GEOGRAPHIC_DATA]" at bounding box center [142, 112] width 58 height 11
click at [350, 57] on div "Business + Location option focused, 0 of 3. 6 results available. Use Up and Dow…" at bounding box center [314, 53] width 467 height 48
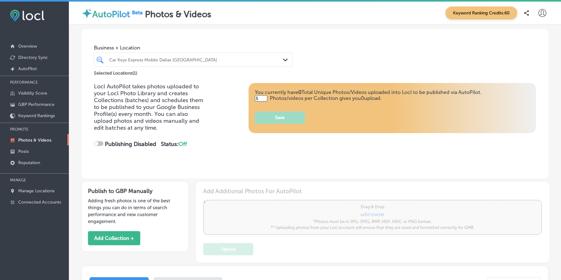
checkbox input "true"
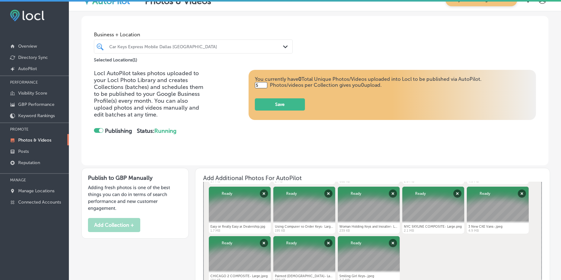
scroll to position [11, 0]
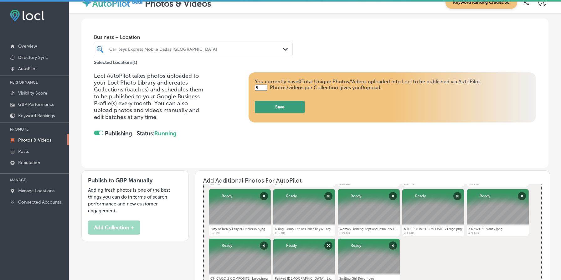
click at [289, 110] on button "Save" at bounding box center [280, 107] width 50 height 12
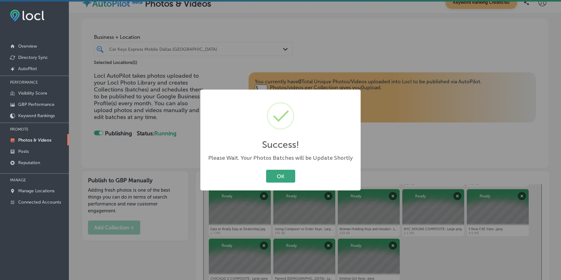
click at [283, 176] on button "OK" at bounding box center [280, 176] width 29 height 13
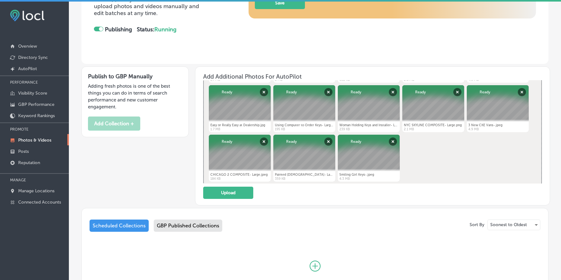
scroll to position [177, 0]
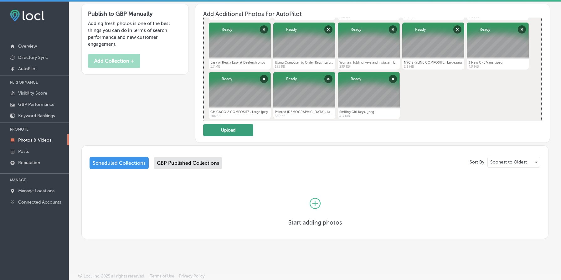
click at [230, 135] on button "Upload" at bounding box center [228, 130] width 50 height 12
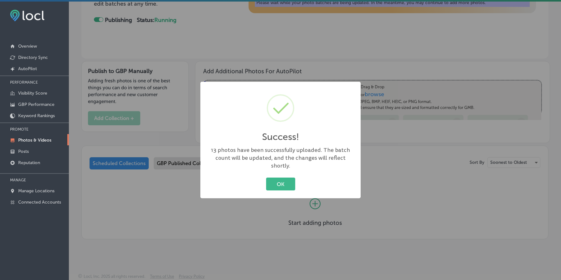
scroll to position [0, 0]
click at [277, 185] on button "OK" at bounding box center [280, 183] width 29 height 13
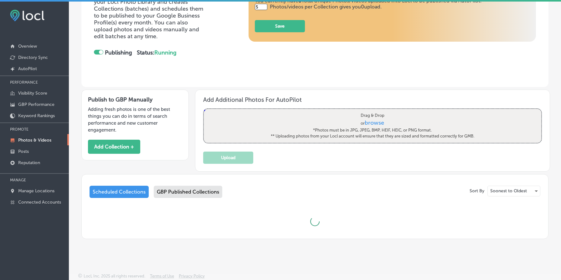
scroll to position [183, 0]
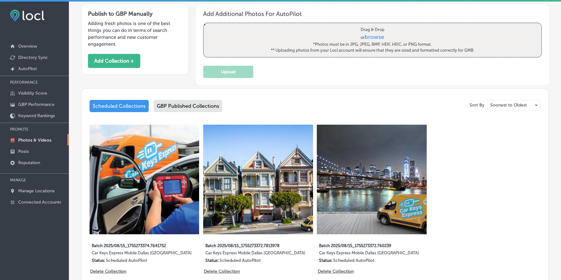
click at [192, 110] on div "GBP Published Collections" at bounding box center [188, 106] width 69 height 12
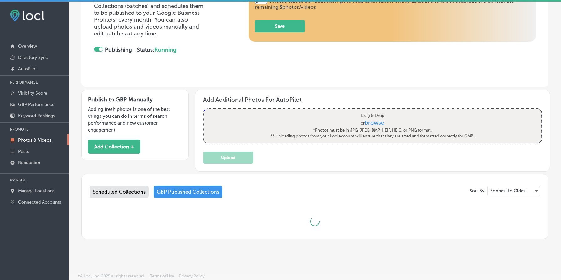
scroll to position [183, 0]
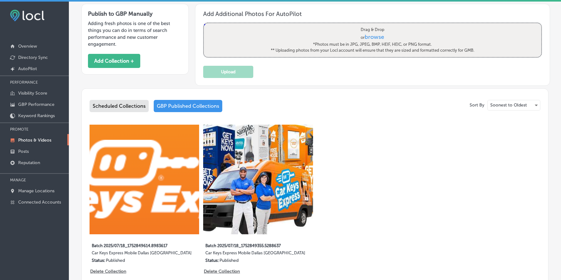
click at [123, 102] on div "Scheduled Collections" at bounding box center [119, 106] width 59 height 12
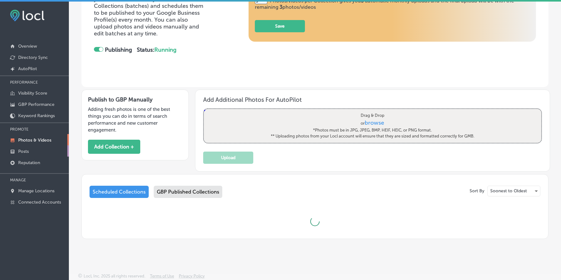
scroll to position [183, 0]
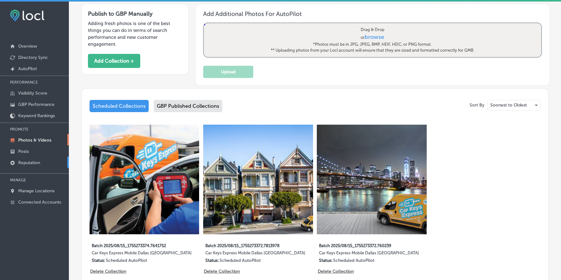
click at [44, 162] on link "Reputation" at bounding box center [34, 161] width 69 height 11
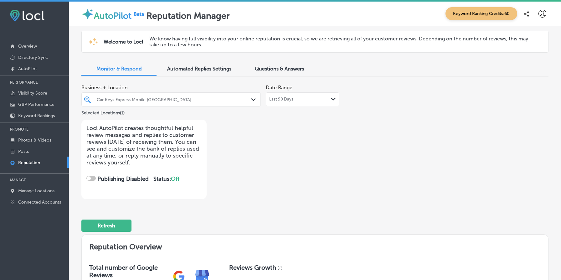
click at [138, 102] on div at bounding box center [163, 99] width 135 height 8
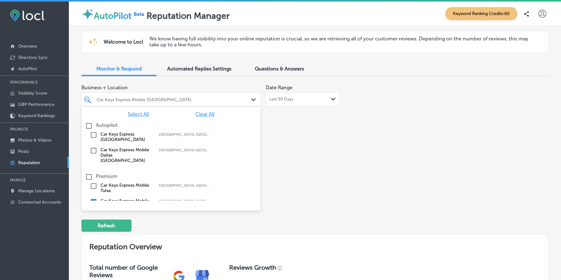
click at [210, 165] on div "Select All Clear All Autopilot Car Keys Express New Orleans New Orleans, LA, US…" at bounding box center [170, 154] width 179 height 94
click at [307, 171] on div "Business + Location option focused, 1 of 3. 6 results available. Use Up and Dow…" at bounding box center [221, 140] width 280 height 118
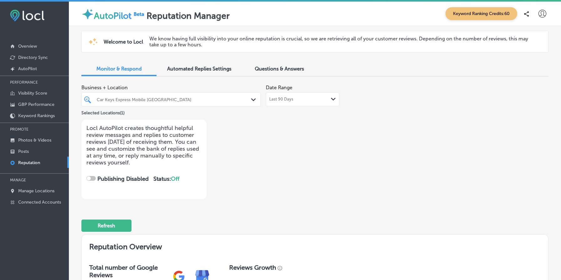
click at [161, 99] on div "Car Keys Express Mobile [GEOGRAPHIC_DATA]" at bounding box center [174, 99] width 155 height 5
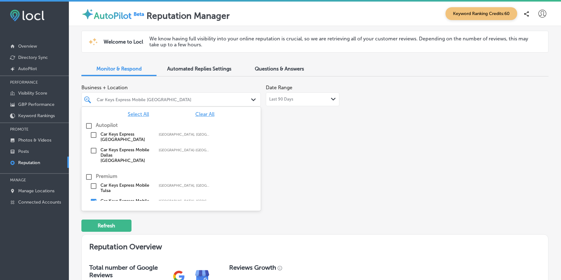
click at [187, 136] on label "New Orleans, LA, USA | New Orleans Stati ..." at bounding box center [185, 134] width 52 height 4
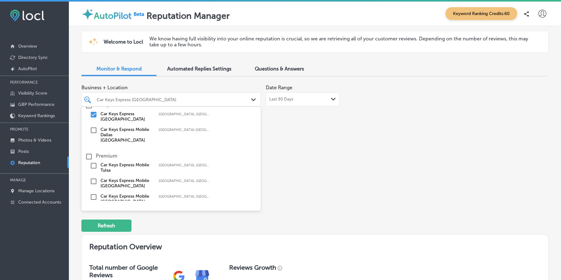
scroll to position [28, 0]
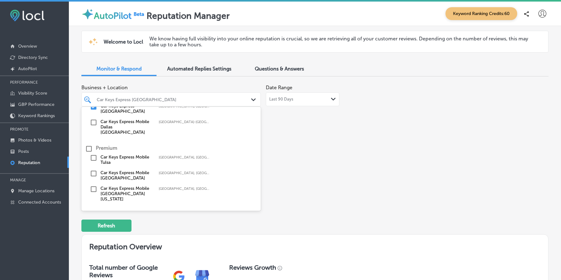
click at [148, 170] on label "Car Keys Express Mobile [GEOGRAPHIC_DATA]" at bounding box center [126, 175] width 52 height 11
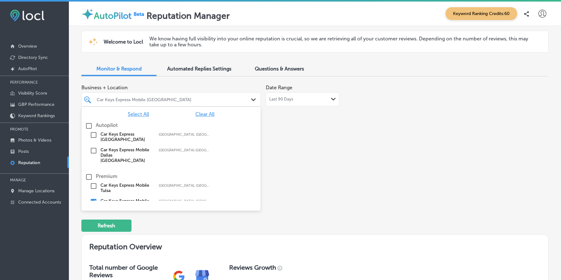
click at [295, 186] on div "Business + Location option focused, 1 of 3. 6 results available. Use Up and Dow…" at bounding box center [221, 140] width 280 height 118
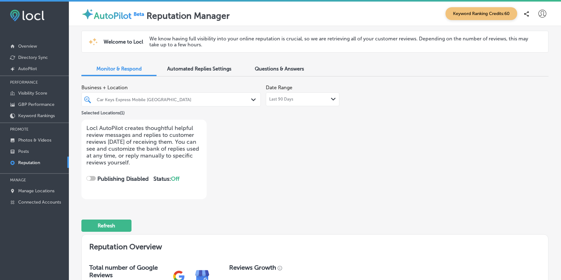
type textarea "x"
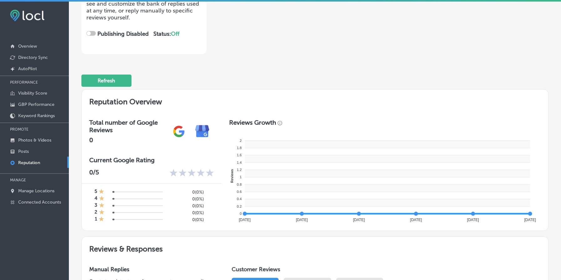
scroll to position [133, 0]
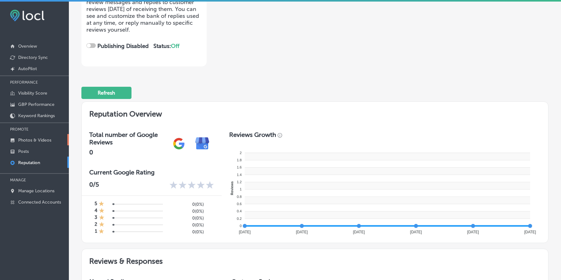
click at [38, 138] on p "Photos & Videos" at bounding box center [34, 139] width 33 height 5
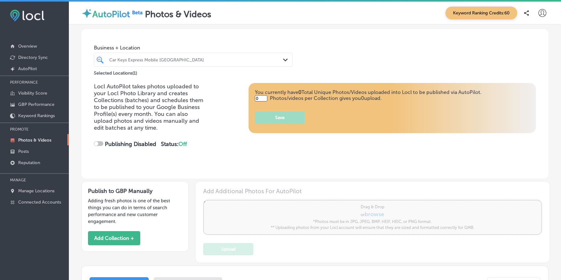
type input "5"
click at [39, 151] on link "Posts" at bounding box center [34, 150] width 69 height 11
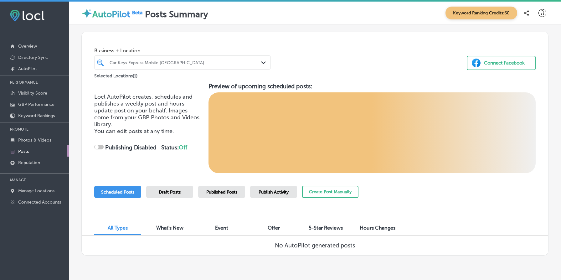
click at [166, 52] on span "Business + Location" at bounding box center [182, 51] width 177 height 6
click at [167, 67] on div "Car Keys Express Mobile Calgary Path Created with Sketch." at bounding box center [182, 62] width 177 height 14
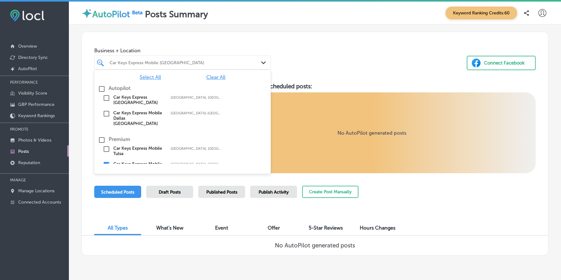
click at [147, 115] on label "Car Keys Express Mobile Dallas [GEOGRAPHIC_DATA]" at bounding box center [138, 118] width 51 height 16
click at [313, 81] on div "Business + Location option focused, 0 of 3. 6 results available. Use Up and Dow…" at bounding box center [315, 57] width 466 height 51
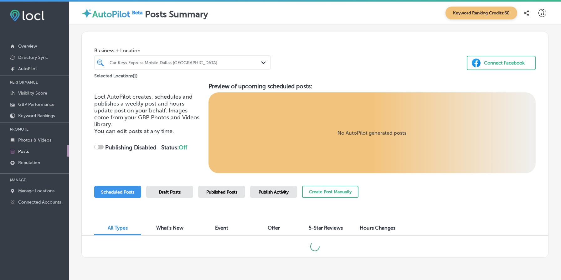
checkbox input "true"
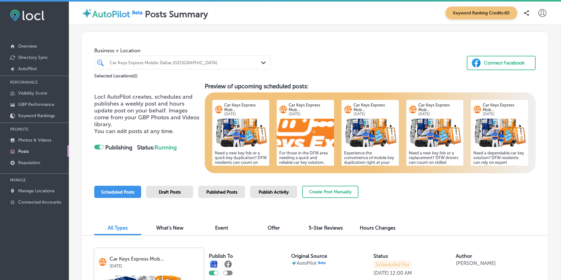
click at [124, 58] on div at bounding box center [175, 62] width 132 height 8
click at [120, 37] on div "Business + Location Car Keys Express Mobile Dallas Fort Worth Path Created with…" at bounding box center [315, 56] width 466 height 48
click at [43, 189] on p "Manage Locations" at bounding box center [36, 190] width 36 height 5
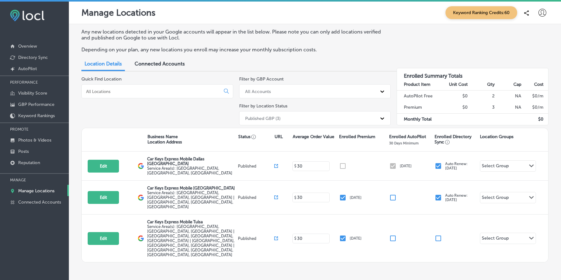
click at [110, 104] on div "Quick Find Location" at bounding box center [157, 101] width 152 height 51
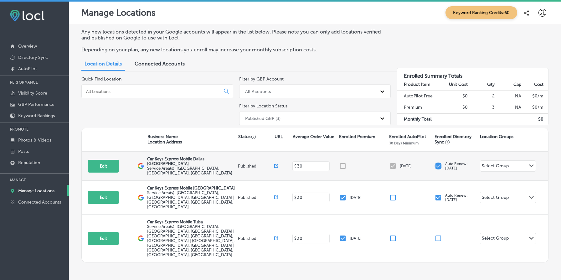
click at [438, 164] on input "checkbox" at bounding box center [438, 166] width 8 height 8
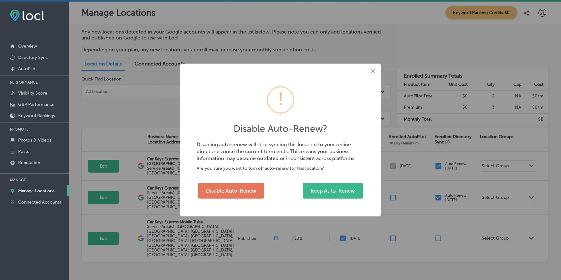
click at [374, 68] on button "×" at bounding box center [373, 71] width 15 height 15
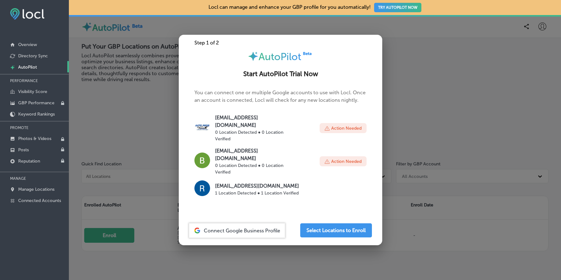
click at [409, 196] on div at bounding box center [280, 140] width 561 height 280
click at [429, 187] on div at bounding box center [280, 140] width 561 height 280
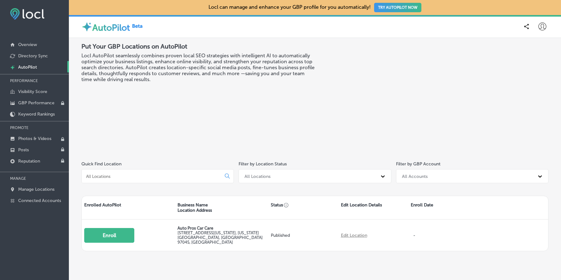
click at [402, 14] on p "Locl can manage and enhance your GBP profile for you automatically! TRY AUTOPIL…" at bounding box center [314, 8] width 213 height 18
click at [405, 11] on button "TRY AUTOPILOT NOW" at bounding box center [397, 7] width 47 height 9
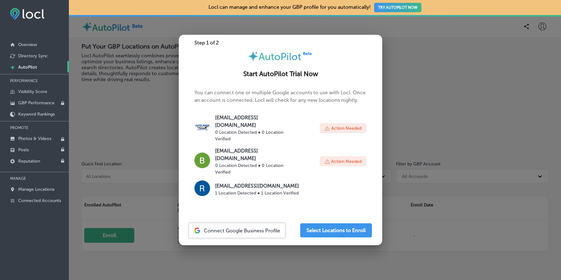
click at [116, 127] on div at bounding box center [280, 140] width 561 height 280
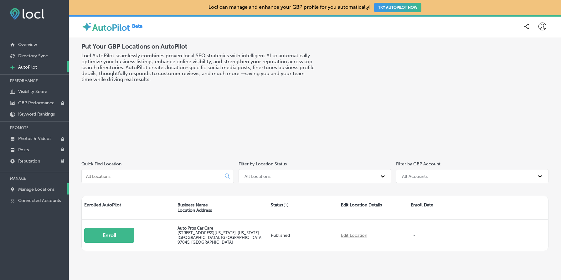
click at [45, 189] on p "Manage Locations" at bounding box center [36, 189] width 36 height 5
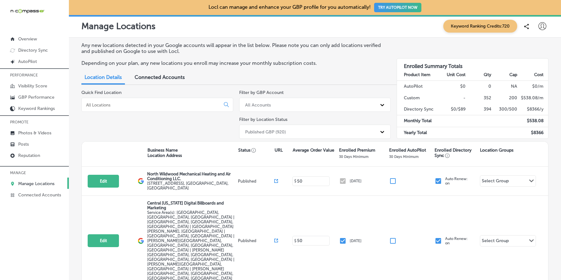
click at [515, 46] on div "Any new locations detected in your Google accounts will appear in the list belo…" at bounding box center [314, 56] width 467 height 29
click at [542, 25] on icon at bounding box center [542, 26] width 8 height 8
click at [537, 49] on p "My Account" at bounding box center [533, 49] width 28 height 8
select select "US"
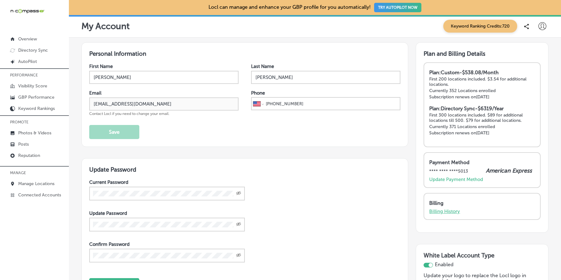
click at [450, 211] on p "Billing History" at bounding box center [444, 211] width 31 height 6
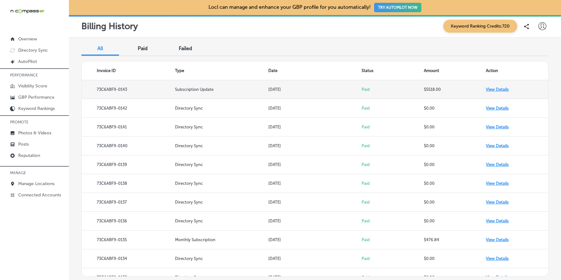
click at [494, 90] on td "View Details" at bounding box center [517, 89] width 62 height 19
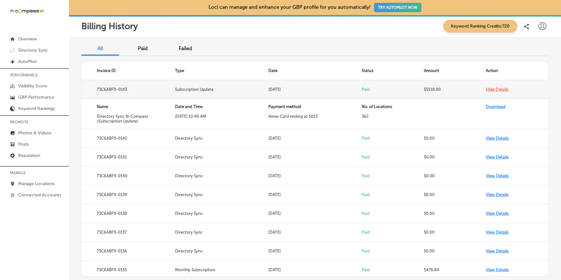
click at [494, 90] on td "Hide Details" at bounding box center [517, 89] width 62 height 19
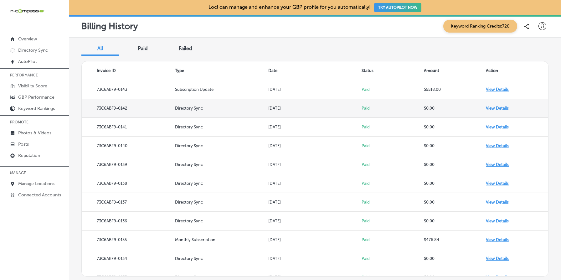
click at [495, 107] on td "View Details" at bounding box center [517, 108] width 62 height 19
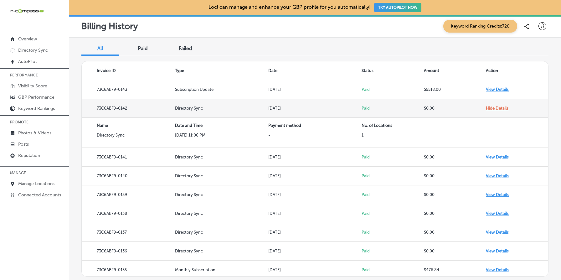
click at [495, 107] on td "Hide Details" at bounding box center [517, 108] width 62 height 19
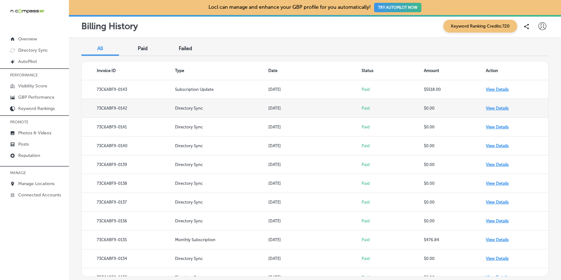
click at [495, 107] on td "View Details" at bounding box center [517, 108] width 62 height 19
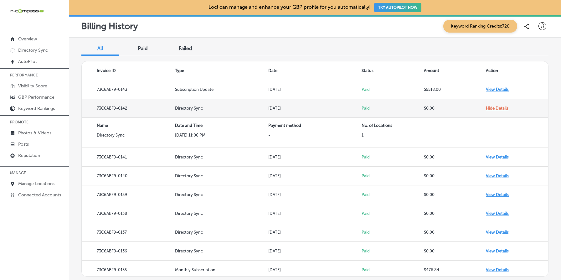
click at [495, 107] on td "Hide Details" at bounding box center [517, 108] width 62 height 19
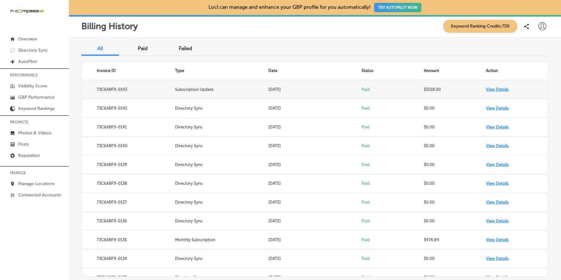
click at [495, 88] on td "View Details" at bounding box center [517, 89] width 62 height 19
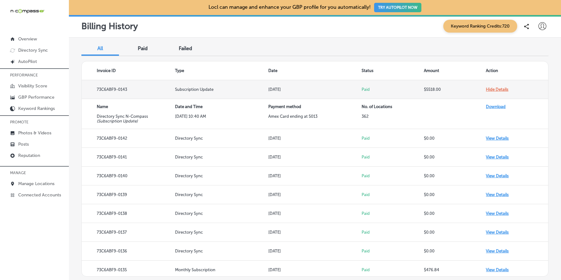
click at [495, 88] on td "Hide Details" at bounding box center [517, 89] width 62 height 19
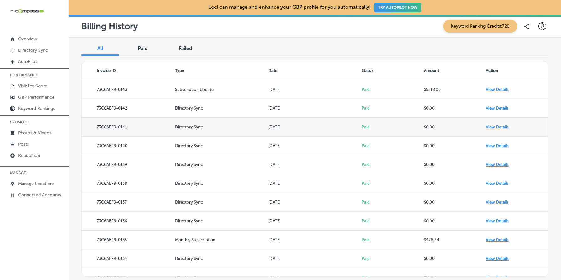
click at [503, 126] on td "View Details" at bounding box center [517, 127] width 62 height 19
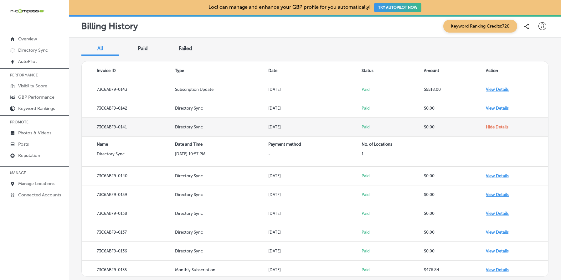
click at [503, 126] on td "Hide Details" at bounding box center [517, 127] width 62 height 19
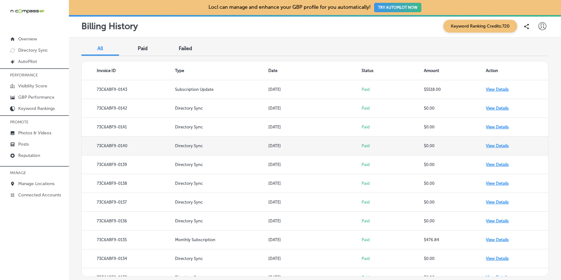
click at [499, 144] on td "View Details" at bounding box center [517, 145] width 62 height 19
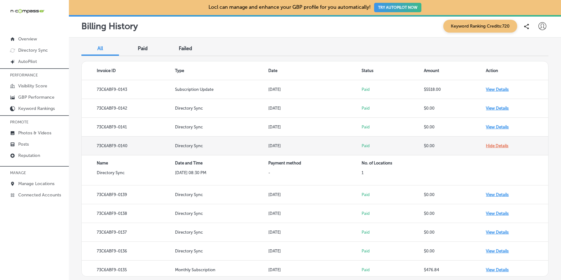
click at [499, 144] on td "Hide Details" at bounding box center [517, 145] width 62 height 19
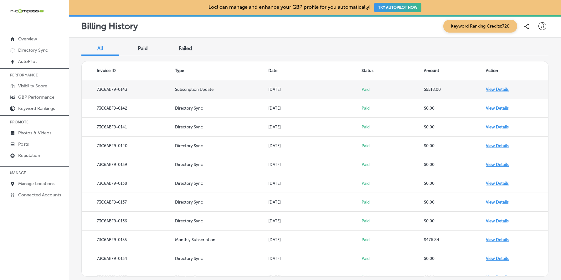
click at [490, 90] on td "View Details" at bounding box center [517, 89] width 62 height 19
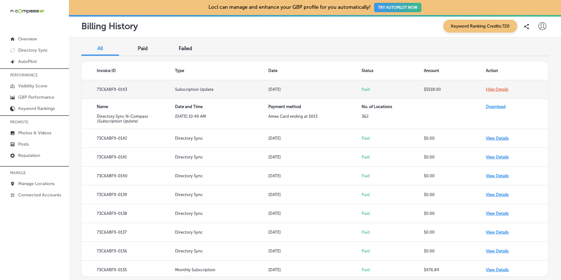
click at [490, 90] on td "Hide Details" at bounding box center [517, 89] width 62 height 19
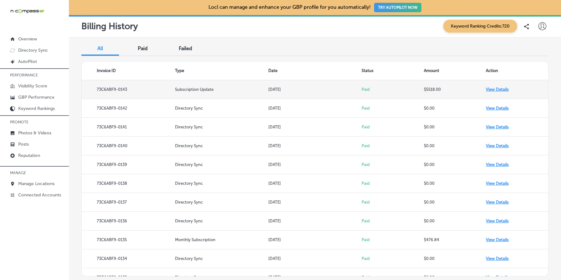
click at [492, 87] on td "View Details" at bounding box center [517, 89] width 62 height 19
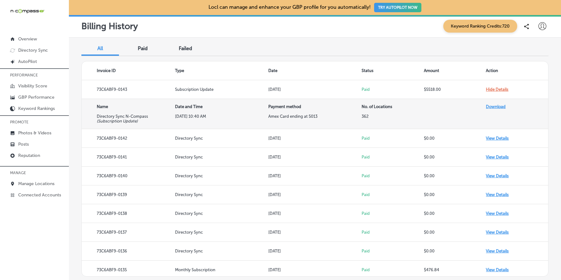
click at [374, 105] on th "No. of Locations" at bounding box center [392, 106] width 62 height 15
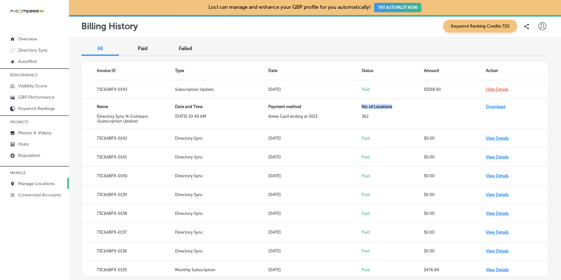
click at [45, 180] on link "Manage Locations" at bounding box center [34, 182] width 69 height 11
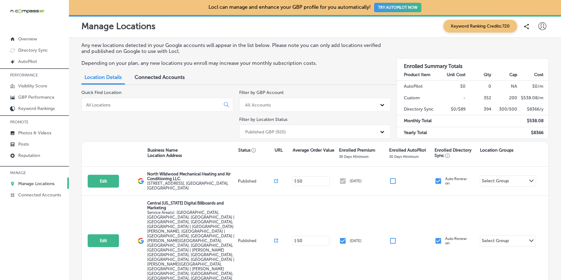
click at [361, 131] on div "Published GBP (920)" at bounding box center [309, 131] width 135 height 10
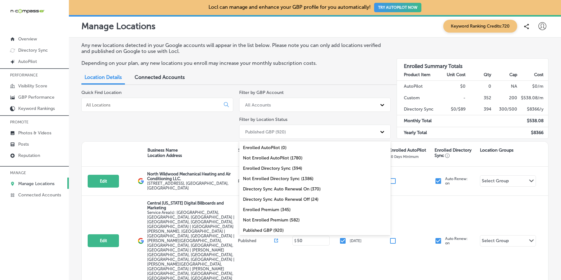
click at [365, 58] on div "Any new locations detected in your Google accounts will appear in the list belo…" at bounding box center [314, 56] width 467 height 29
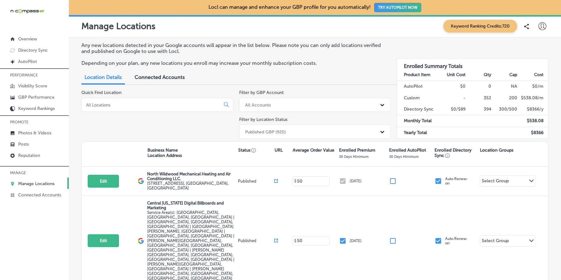
click at [42, 179] on link "Manage Locations" at bounding box center [34, 182] width 69 height 11
click at [335, 136] on div "Published GBP (920)" at bounding box center [309, 131] width 135 height 10
click at [349, 68] on div "Any new locations detected in your Google accounts will appear in the list belo…" at bounding box center [314, 56] width 467 height 29
click at [371, 66] on p "Depending on your plan, any new locations you enroll may increase your monthly …" at bounding box center [233, 63] width 304 height 6
click at [539, 24] on icon at bounding box center [542, 26] width 8 height 8
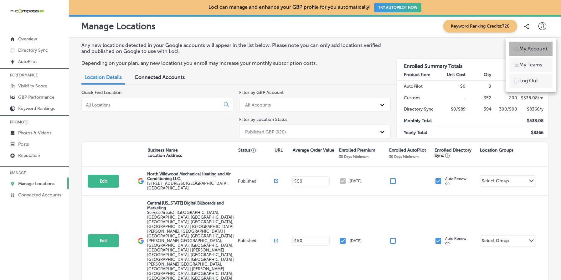
click at [537, 48] on p "My Account" at bounding box center [533, 49] width 28 height 8
select select "US"
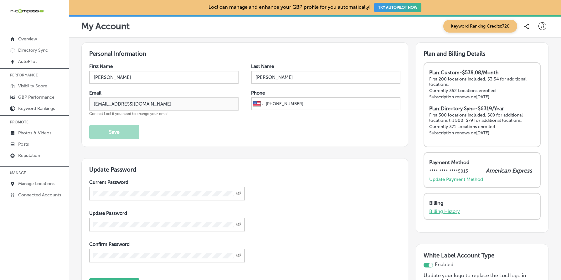
click at [447, 210] on p "Billing History" at bounding box center [444, 211] width 31 height 6
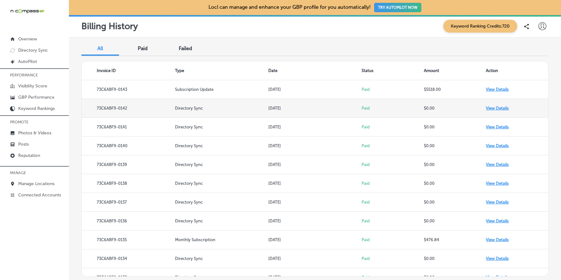
click at [498, 109] on td "View Details" at bounding box center [517, 108] width 62 height 19
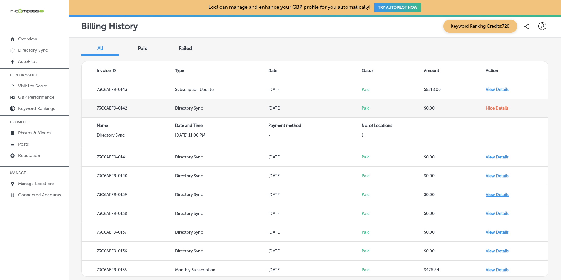
click at [498, 108] on td "Hide Details" at bounding box center [517, 108] width 62 height 19
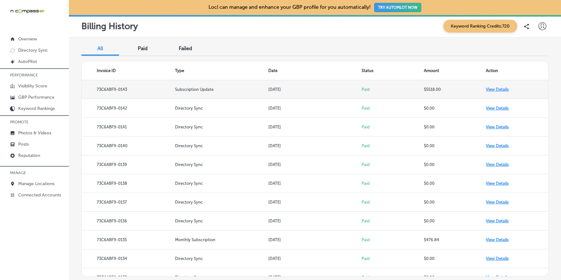
click at [495, 88] on td "View Details" at bounding box center [517, 89] width 62 height 19
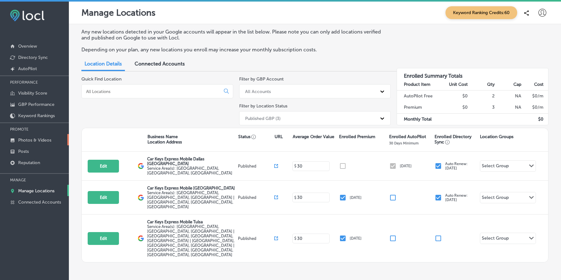
click at [43, 139] on p "Photos & Videos" at bounding box center [34, 139] width 33 height 5
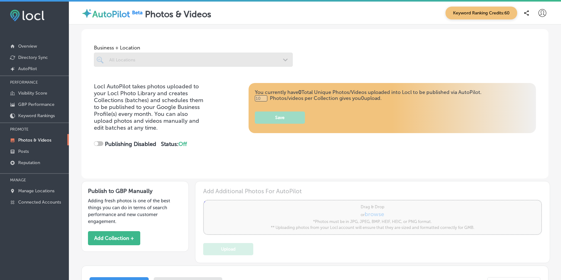
type input "0"
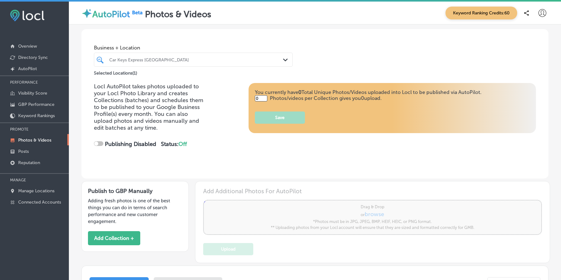
checkbox input "true"
type input "5"
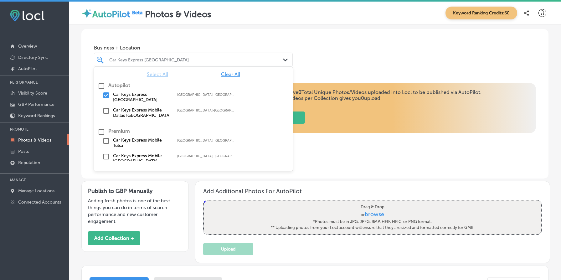
click at [192, 57] on div at bounding box center [185, 59] width 152 height 8
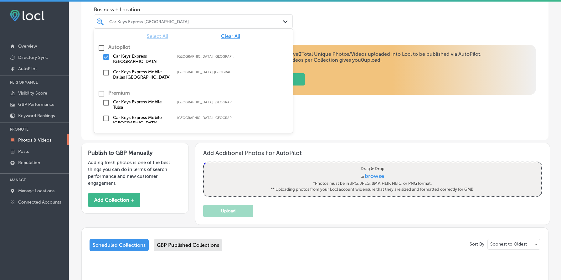
scroll to position [45, 0]
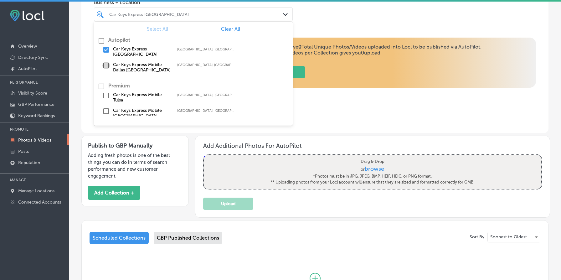
click at [107, 66] on input "checkbox" at bounding box center [106, 66] width 8 height 8
click at [388, 127] on div "Locl AutoPilot takes photos uploaded to your Locl Photo Library and creates Col…" at bounding box center [314, 85] width 467 height 95
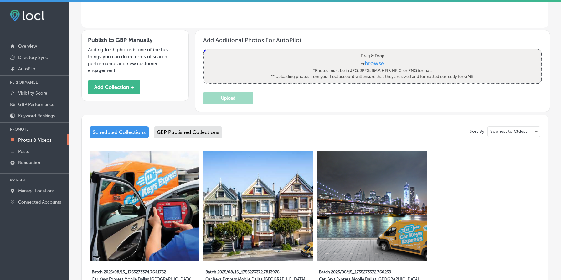
scroll to position [240, 0]
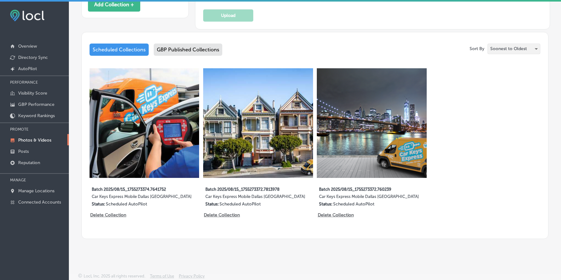
click at [518, 47] on p "Soonest to Oldest" at bounding box center [508, 49] width 37 height 6
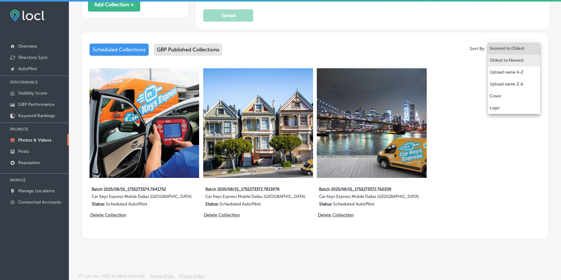
click at [518, 58] on p "Oldest to Newest" at bounding box center [506, 60] width 34 height 6
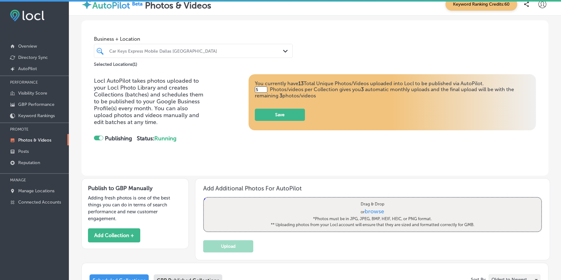
scroll to position [0, 0]
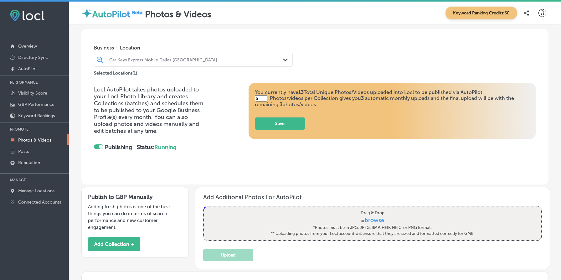
click at [147, 65] on div "Car Keys Express Mobile Dallas Fort Worth Path Created with Sketch." at bounding box center [193, 60] width 199 height 14
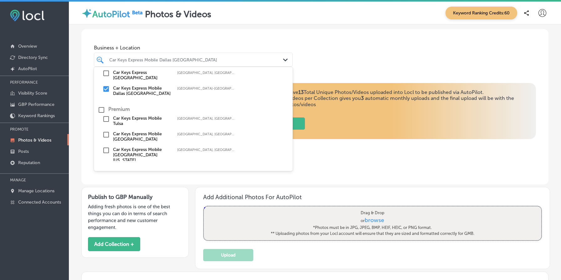
scroll to position [28, 0]
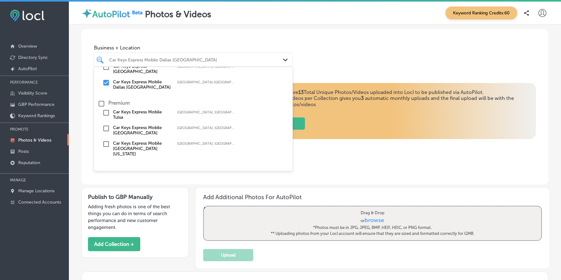
click at [131, 127] on label "Car Keys Express Mobile Calgary" at bounding box center [142, 130] width 58 height 11
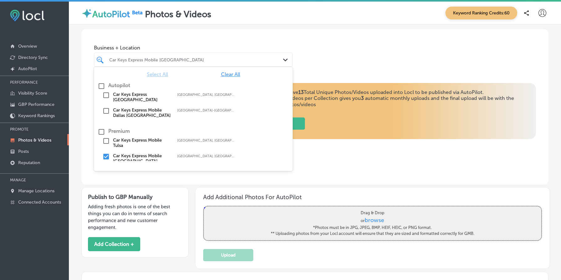
click at [317, 165] on div "Locl AutoPilot takes photos uploaded to your Locl Photo Library and creates Col…" at bounding box center [315, 124] width 442 height 83
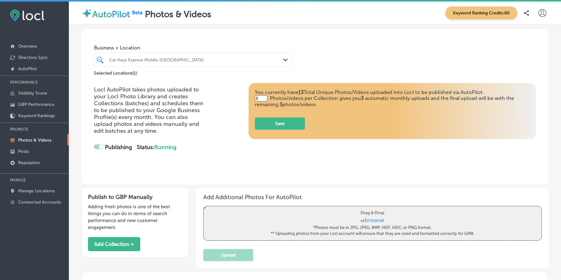
checkbox input "false"
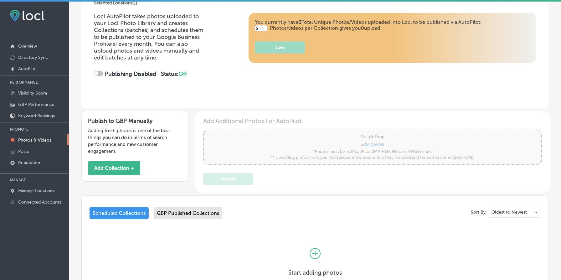
scroll to position [120, 0]
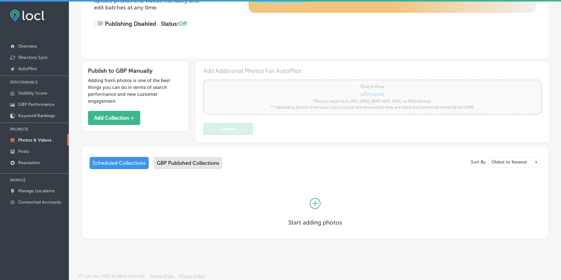
click at [183, 165] on div "GBP Published Collections" at bounding box center [188, 163] width 69 height 12
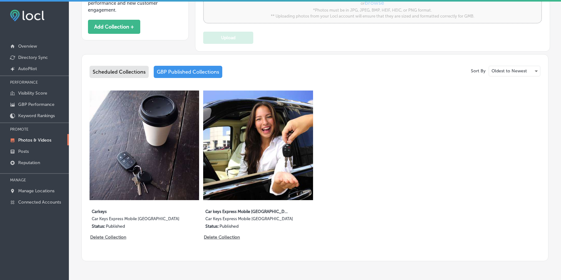
scroll to position [234, 0]
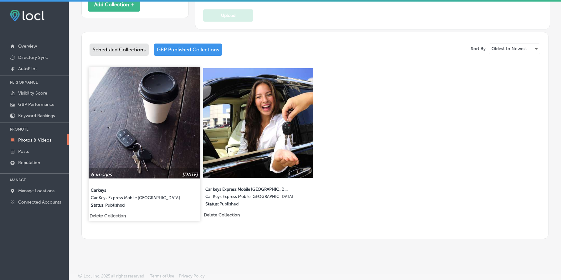
click at [163, 115] on img at bounding box center [144, 122] width 111 height 111
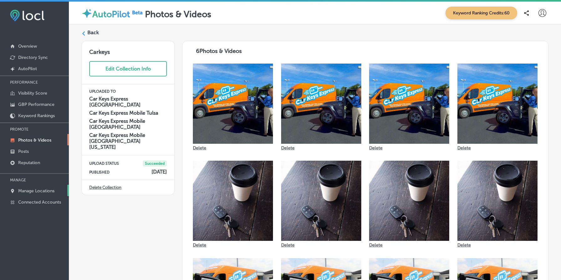
click at [42, 193] on link "Manage Locations" at bounding box center [34, 190] width 69 height 11
click at [225, 84] on img at bounding box center [233, 104] width 80 height 80
click at [99, 100] on h4 "Car Keys Express New Orleans" at bounding box center [128, 102] width 78 height 12
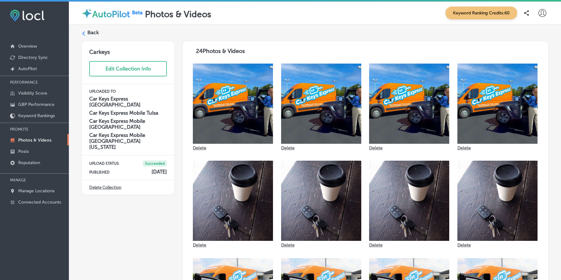
click at [117, 110] on h4 "Car Keys Express Mobile Tulsa" at bounding box center [128, 113] width 78 height 6
click at [120, 118] on h4 "Car Keys Express Mobile Calgary" at bounding box center [128, 124] width 78 height 12
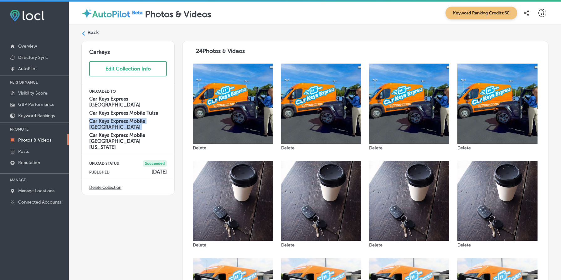
click at [120, 118] on h4 "Car Keys Express Mobile Calgary" at bounding box center [128, 124] width 78 height 12
click at [120, 132] on h4 "Car Keys Express Mobile Greenwood Park Mall Indiana" at bounding box center [128, 141] width 78 height 18
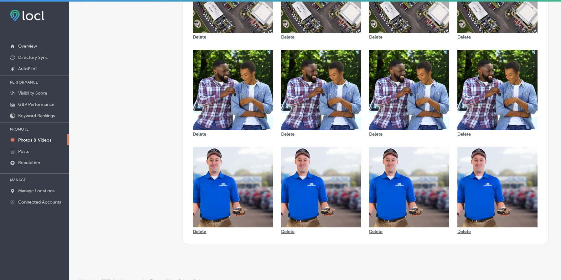
scroll to position [407, 0]
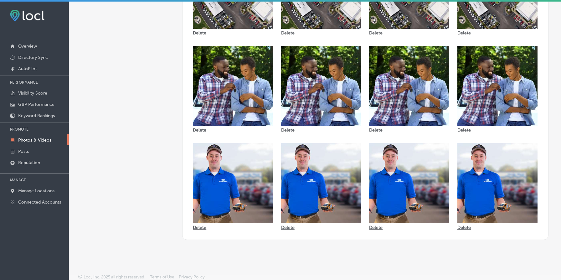
click at [221, 74] on img at bounding box center [233, 86] width 80 height 80
click at [46, 190] on p "Manage Locations" at bounding box center [36, 190] width 36 height 5
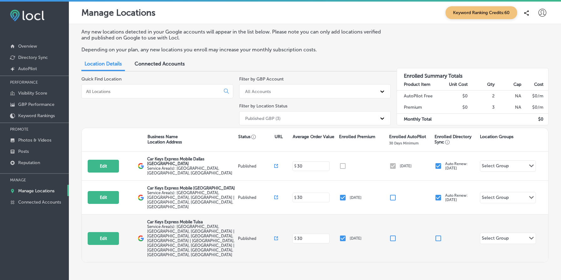
click at [276, 236] on icon at bounding box center [276, 238] width 4 height 4
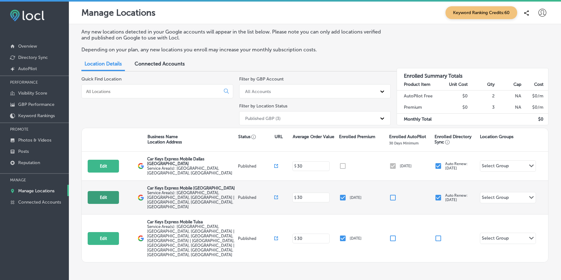
click at [107, 191] on button "Edit" at bounding box center [103, 197] width 31 height 13
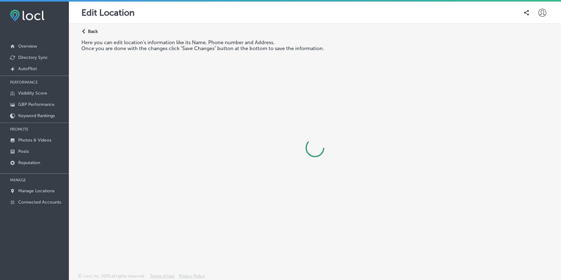
select select "CA"
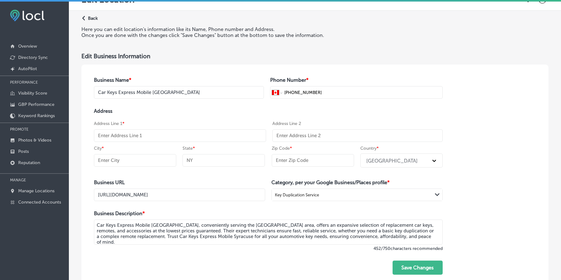
scroll to position [61, 0]
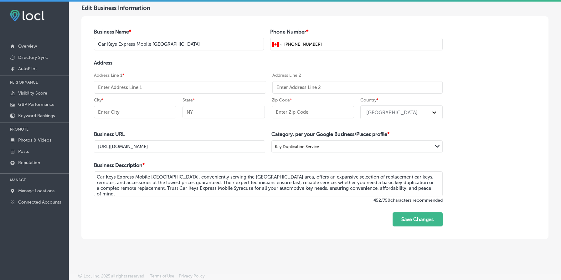
click div "Address Line 1 *"
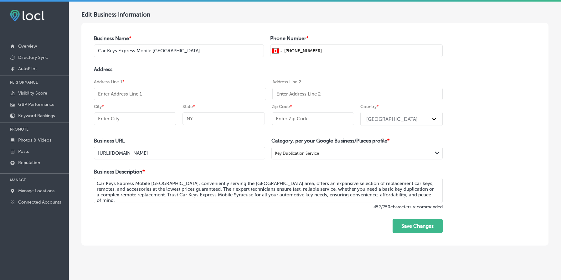
scroll to position [0, 0]
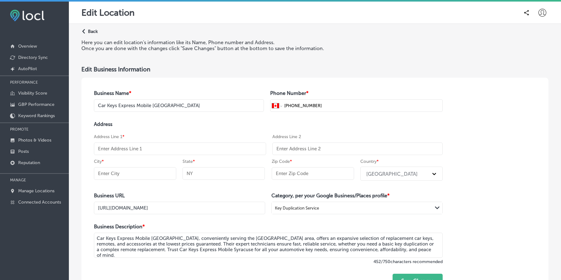
click p "Back"
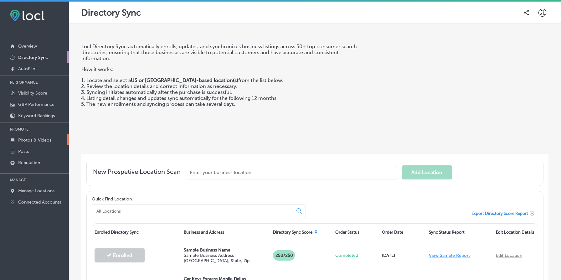
click link "Photos & Videos"
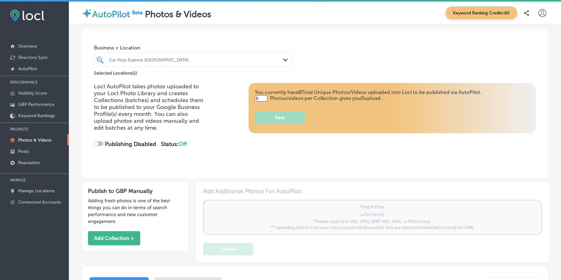
type input "5"
checkbox input "true"
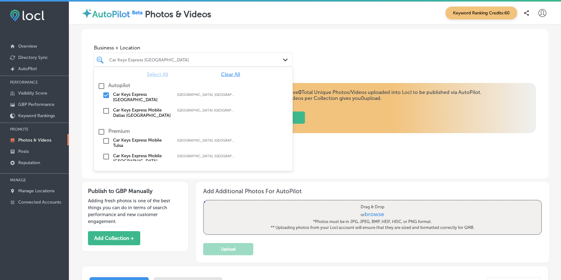
click div
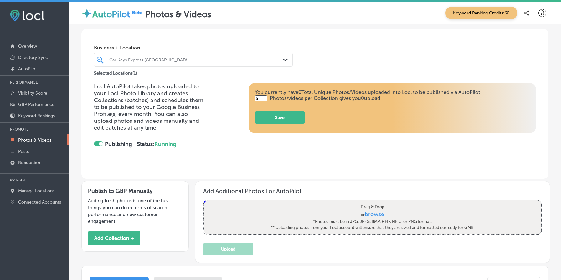
click div "Locl AutoPilot takes photos uploaded to your Locl Photo Library and creates Col…"
click p "Manage Locations"
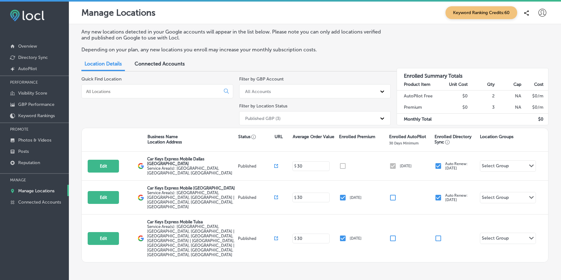
scroll to position [2, 0]
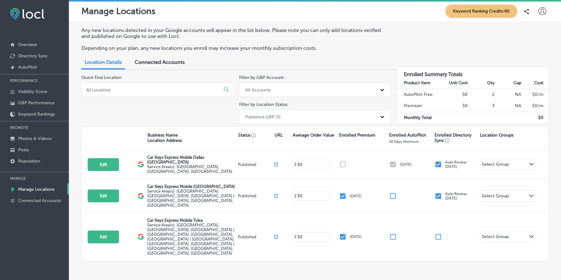
click div "Published GBP (3)"
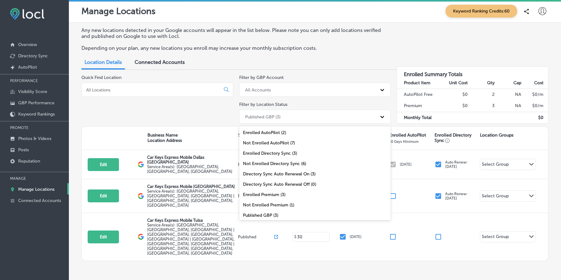
scroll to position [20, 0]
click div "All Locations (9)"
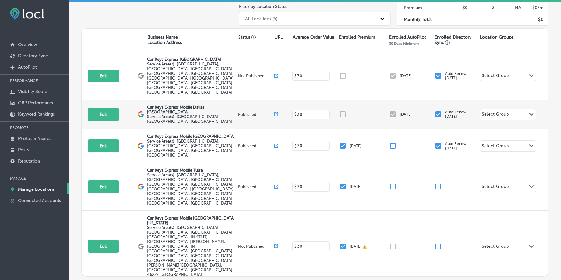
scroll to position [0, 0]
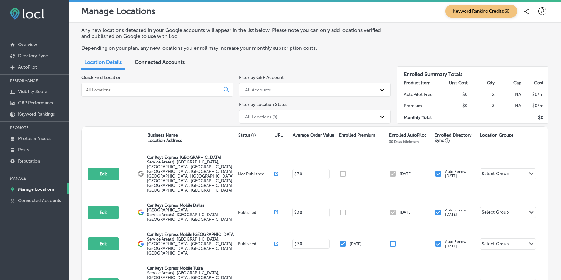
click div "Any new locations detected in your Google accounts will appear in the list belo…"
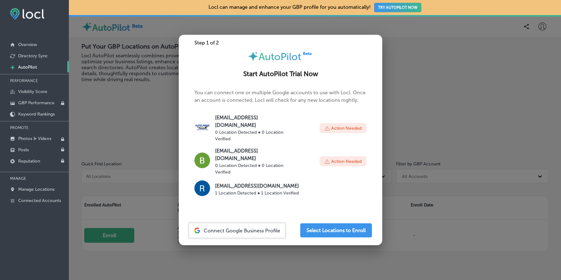
click at [147, 120] on div at bounding box center [280, 140] width 561 height 280
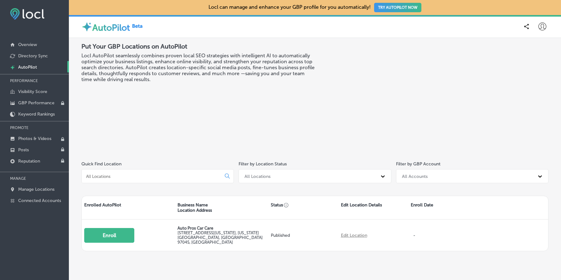
scroll to position [13, 0]
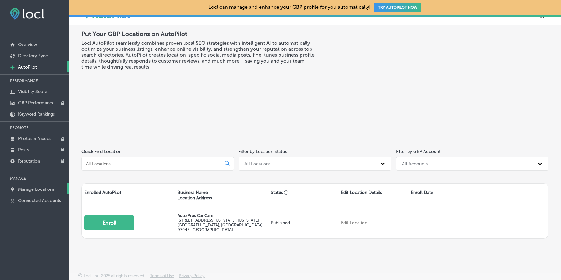
click at [42, 188] on p "Manage Locations" at bounding box center [36, 189] width 36 height 5
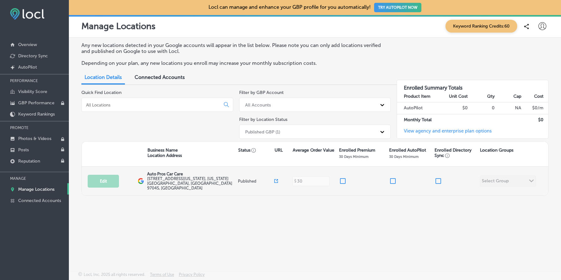
click at [392, 177] on input "checkbox" at bounding box center [393, 181] width 8 height 8
checkbox input "false"
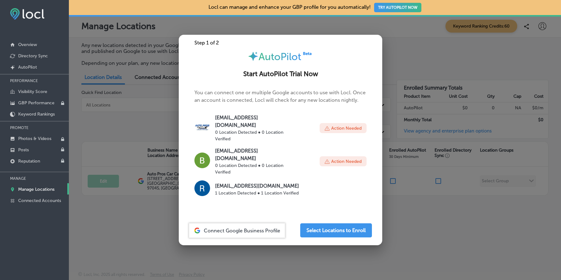
click at [444, 222] on div at bounding box center [280, 140] width 561 height 280
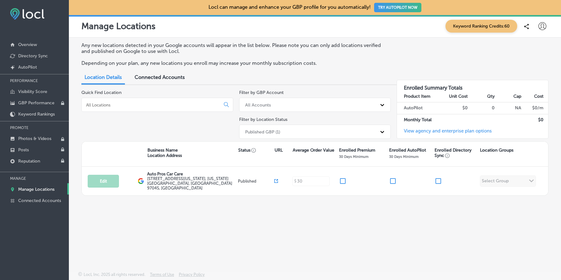
click at [275, 10] on p "Locl can manage and enhance your GBP profile for you automatically! TRY AUTOPIL…" at bounding box center [314, 8] width 213 height 18
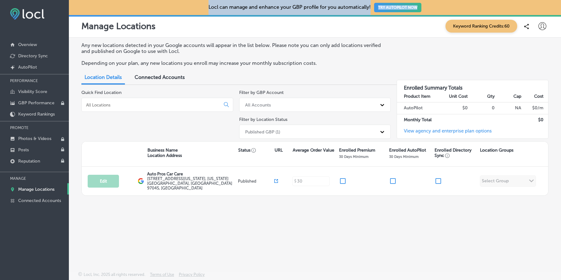
click at [275, 10] on p "Locl can manage and enhance your GBP profile for you automatically! TRY AUTOPIL…" at bounding box center [314, 8] width 213 height 18
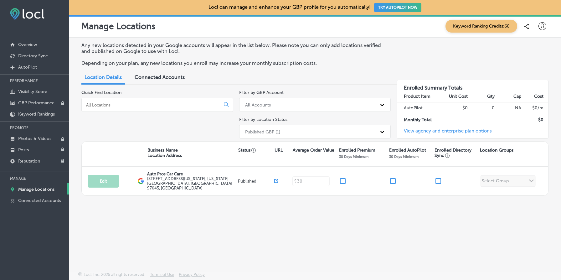
click at [190, 40] on div "Any new locations detected in your Google accounts will appear in the list belo…" at bounding box center [315, 140] width 492 height 204
click at [211, 59] on div "Any new locations detected in your Google accounts will appear in the list belo…" at bounding box center [314, 56] width 467 height 29
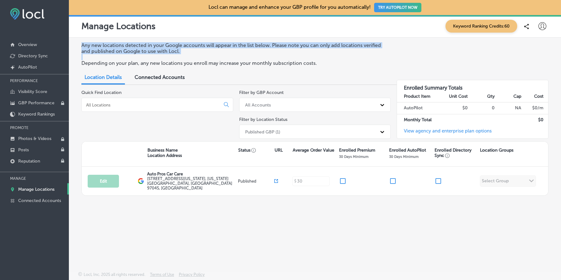
click at [211, 59] on div "Any new locations detected in your Google accounts will appear in the list belo…" at bounding box center [314, 56] width 467 height 29
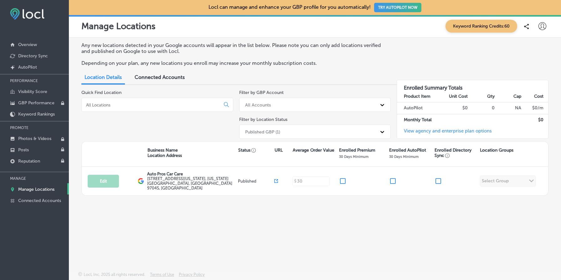
click at [200, 63] on p "Depending on your plan, any new locations you enroll may increase your monthly …" at bounding box center [233, 63] width 304 height 6
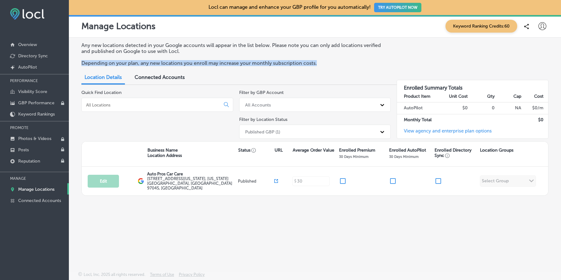
click at [200, 63] on p "Depending on your plan, any new locations you enroll may increase your monthly …" at bounding box center [233, 63] width 304 height 6
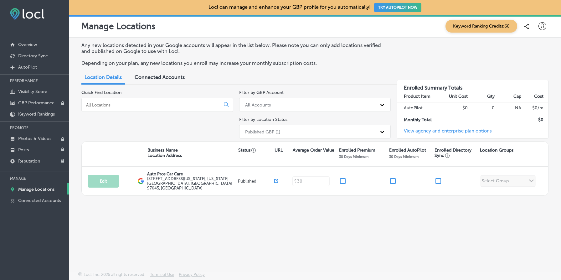
click at [221, 46] on p "Any new locations detected in your Google accounts will appear in the list belo…" at bounding box center [233, 48] width 304 height 12
click at [211, 63] on p "Depending on your plan, any new locations you enroll may increase your monthly …" at bounding box center [233, 63] width 304 height 6
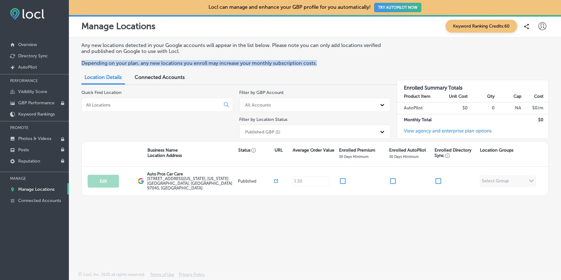
click at [211, 63] on p "Depending on your plan, any new locations you enroll may increase your monthly …" at bounding box center [233, 63] width 304 height 6
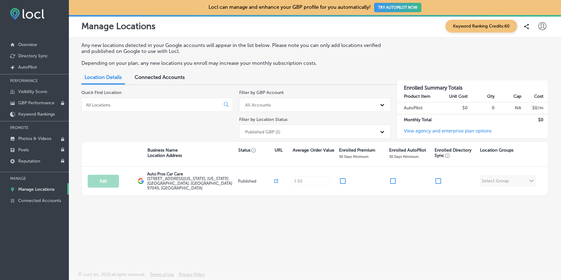
click at [183, 42] on p "Any new locations detected in your Google accounts will appear in the list belo…" at bounding box center [233, 48] width 304 height 12
click at [238, 50] on p "Any new locations detected in your Google accounts will appear in the list belo…" at bounding box center [233, 48] width 304 height 12
